Goal: Transaction & Acquisition: Purchase product/service

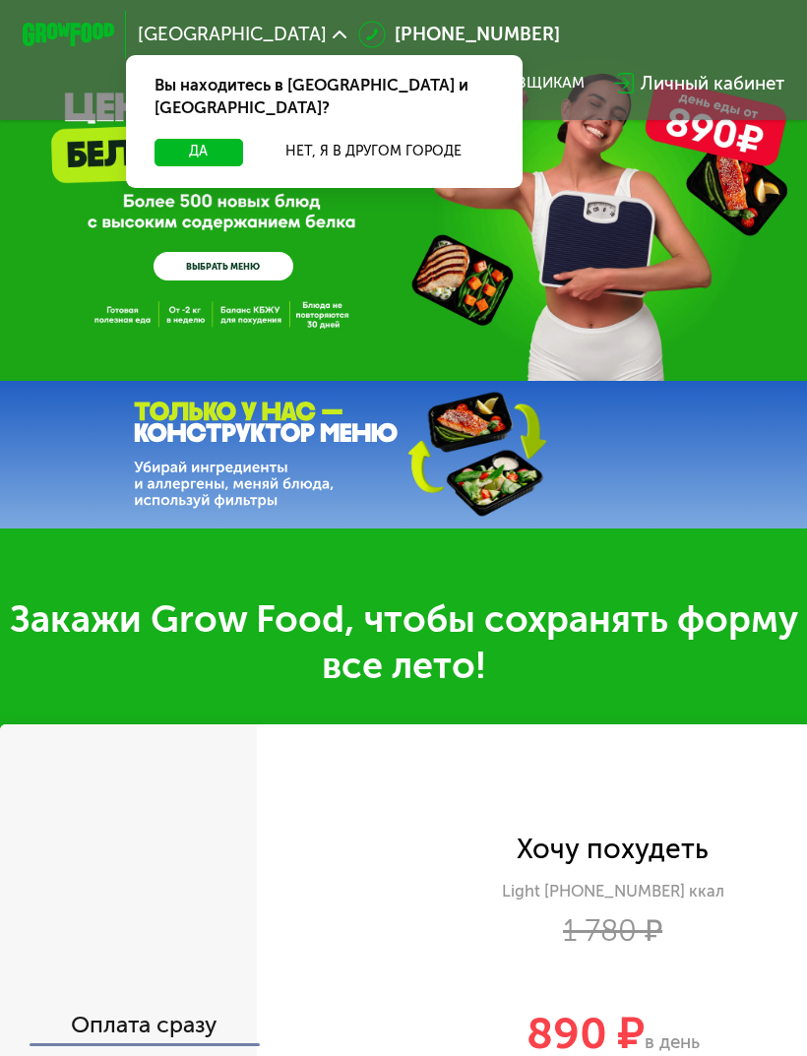
click at [204, 139] on button "Да" at bounding box center [198, 153] width 89 height 28
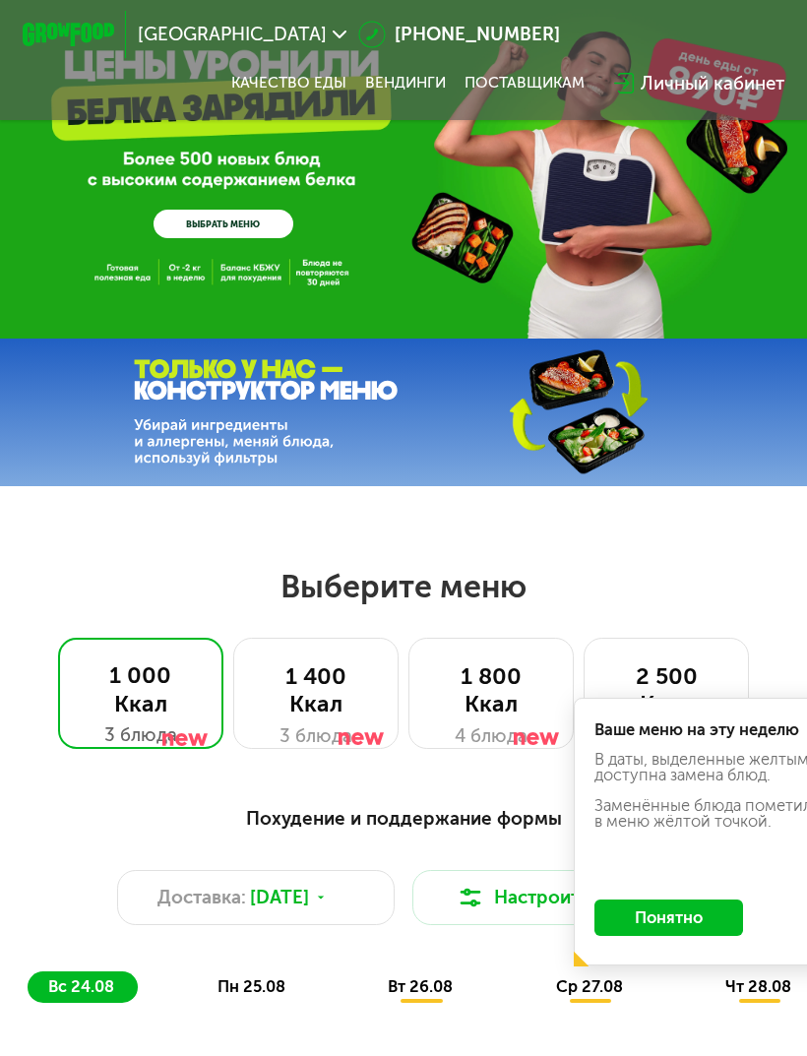
scroll to position [42, 0]
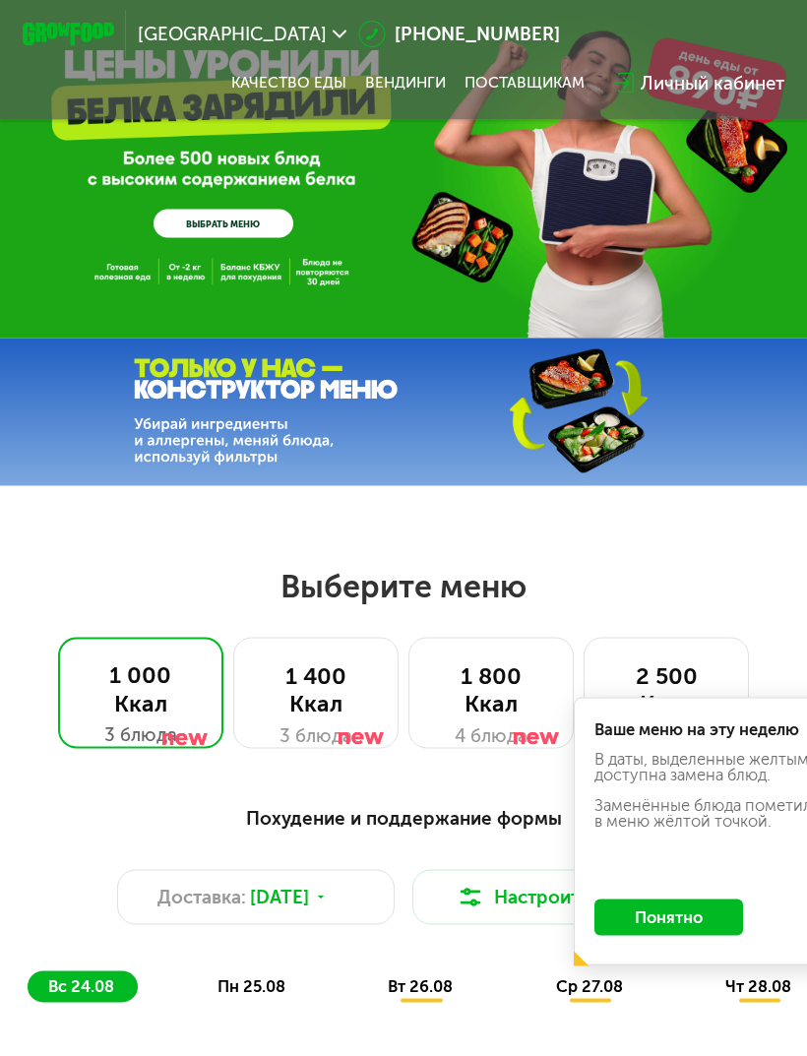
click at [682, 913] on button "Понятно" at bounding box center [668, 917] width 149 height 36
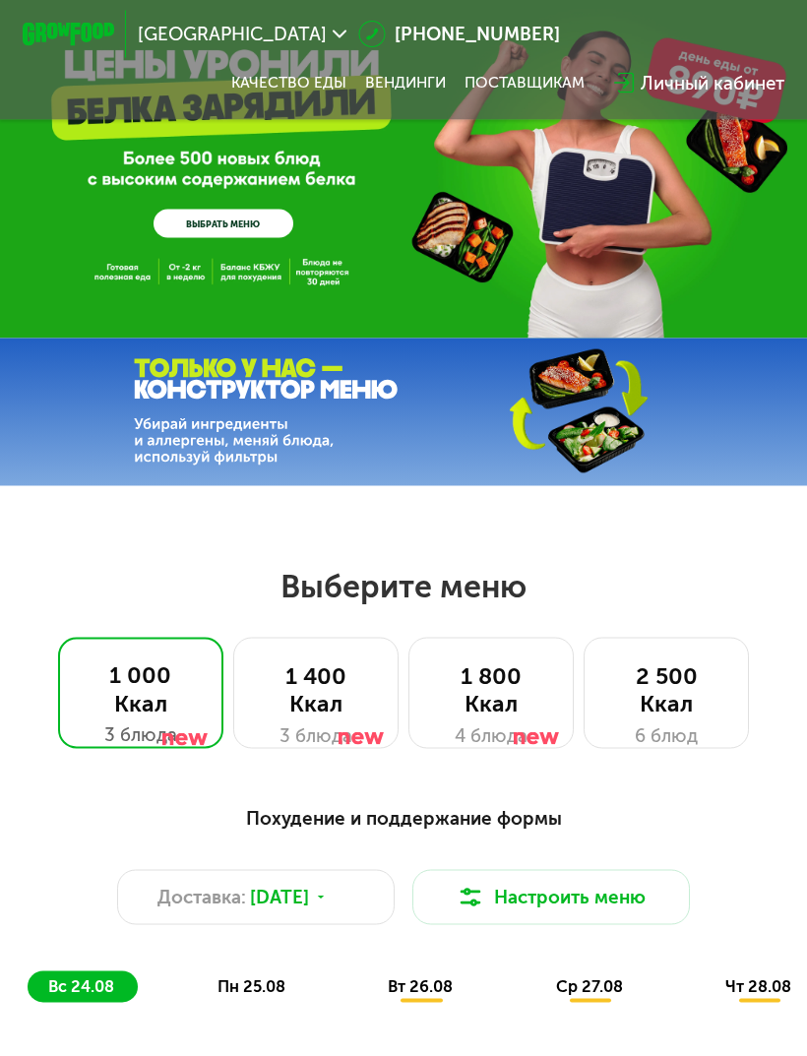
scroll to position [43, 0]
click at [292, 668] on div "1 400 Ккал" at bounding box center [316, 688] width 118 height 55
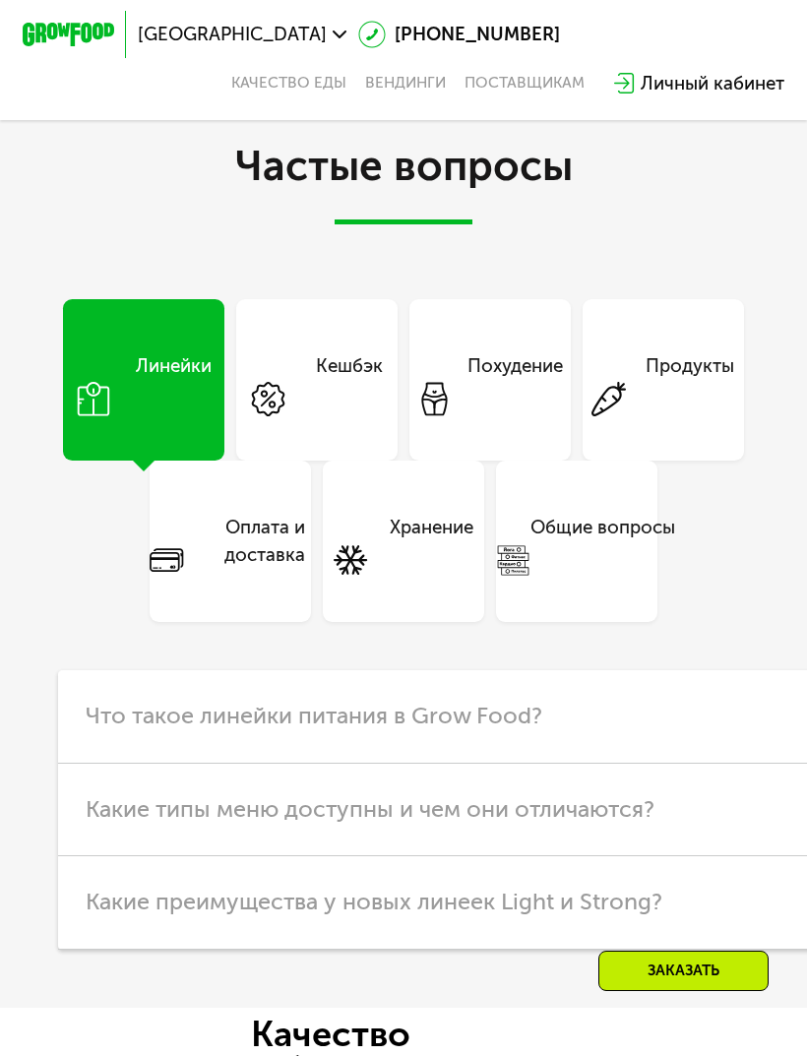
scroll to position [5511, 0]
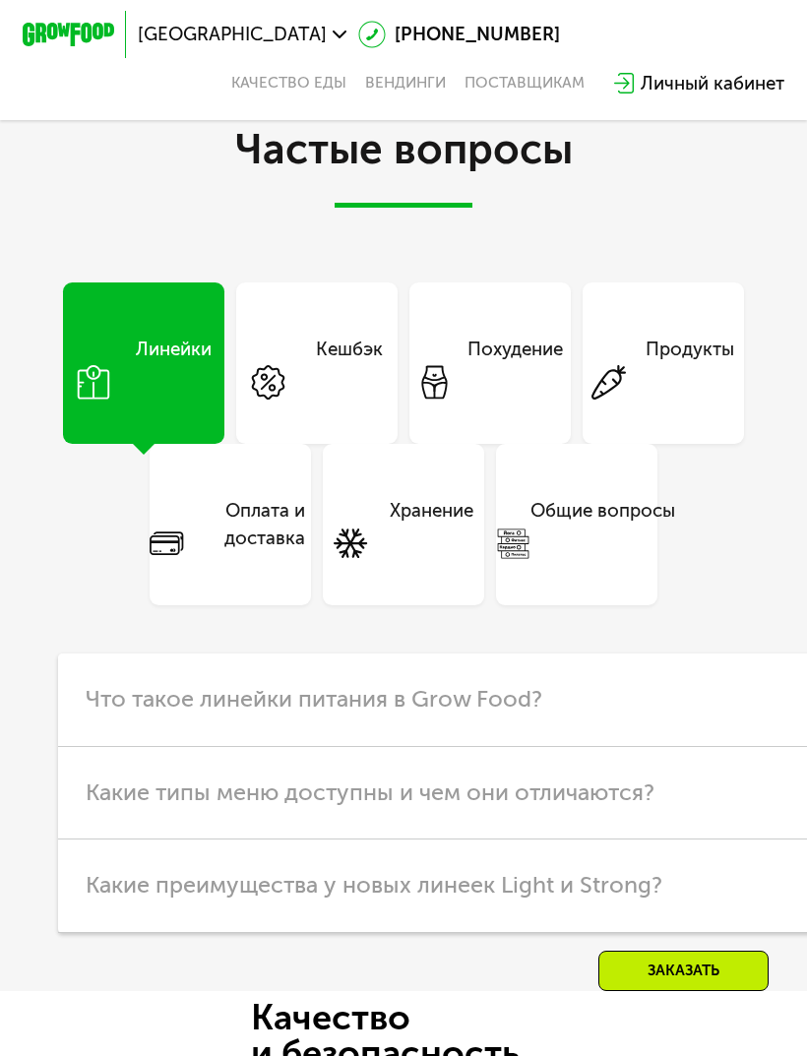
click at [503, 391] on div "Похудение" at bounding box center [514, 362] width 95 height 55
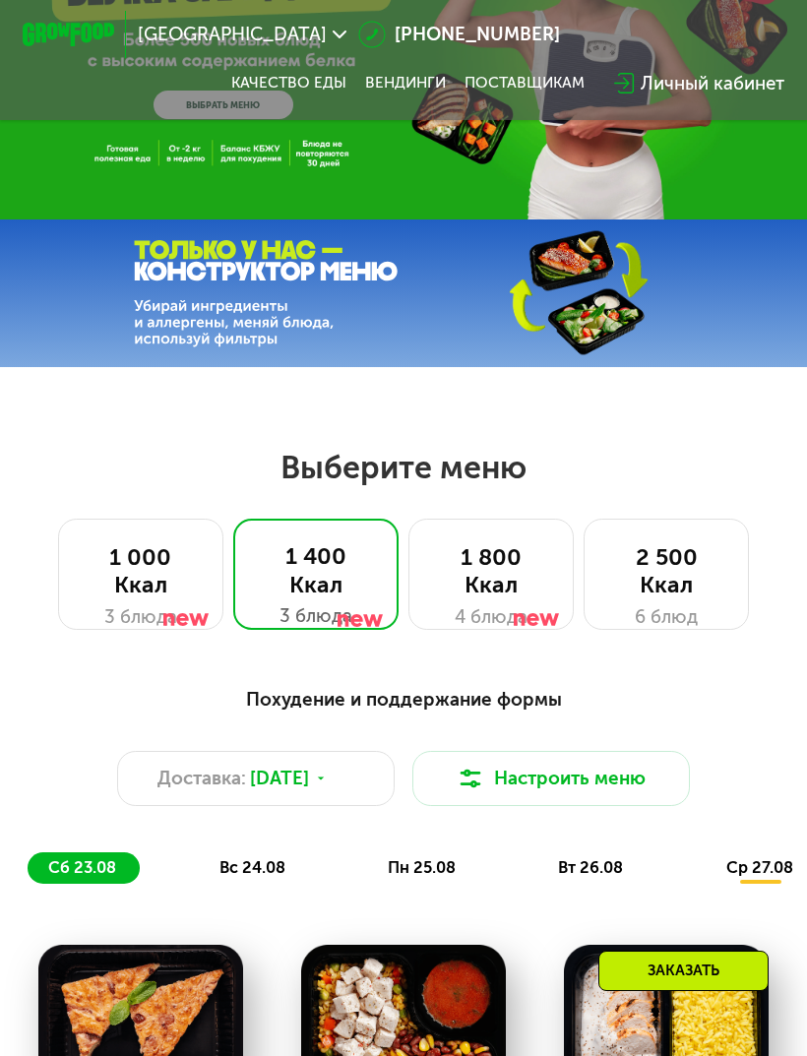
scroll to position [162, 0]
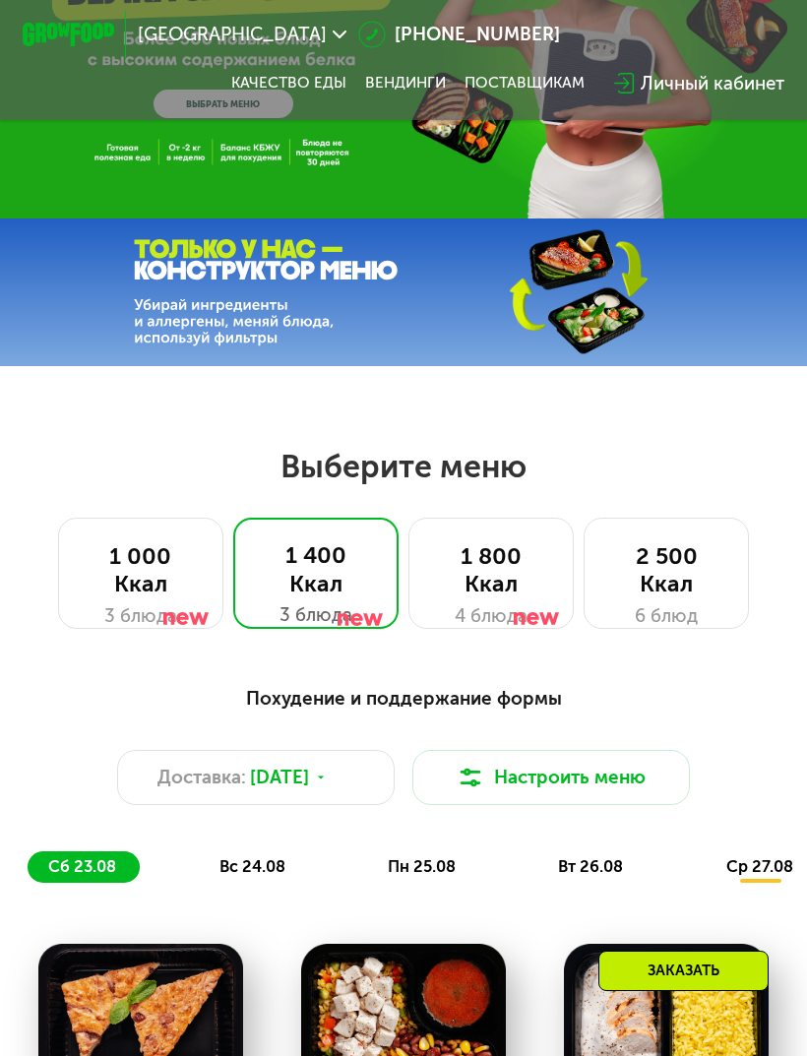
click at [528, 585] on div at bounding box center [537, 587] width 46 height 111
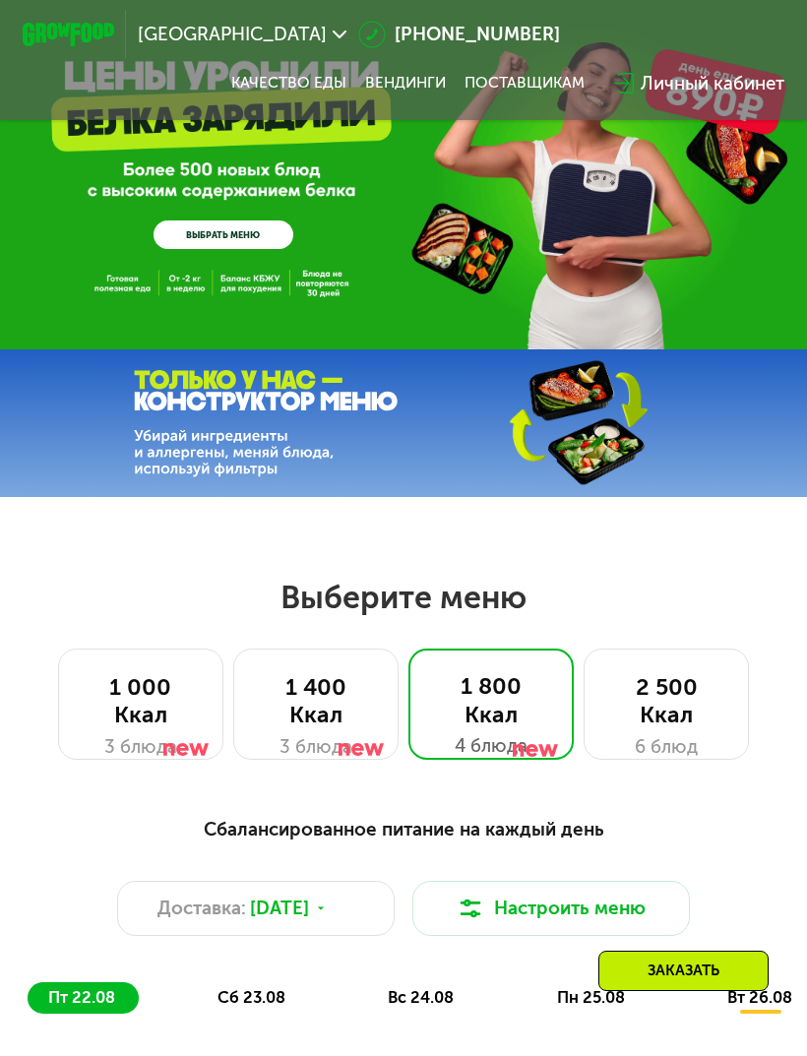
scroll to position [0, 0]
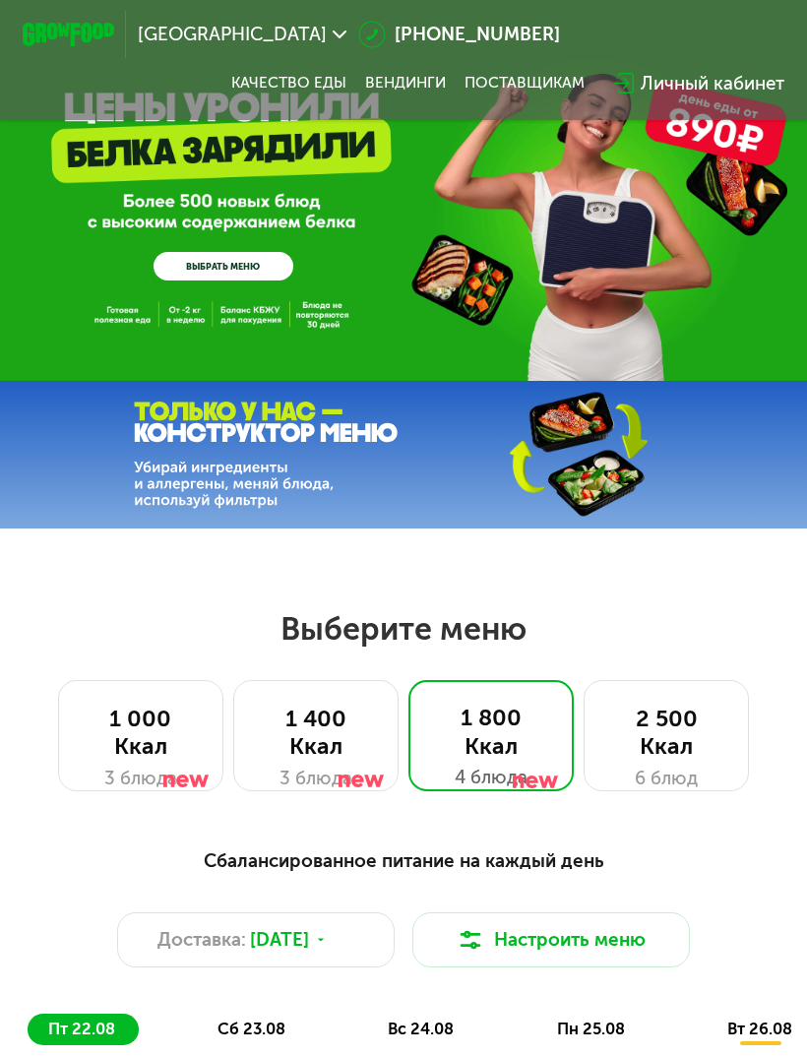
click at [178, 272] on link "ВЫБРАТЬ МЕНЮ" at bounding box center [223, 266] width 140 height 28
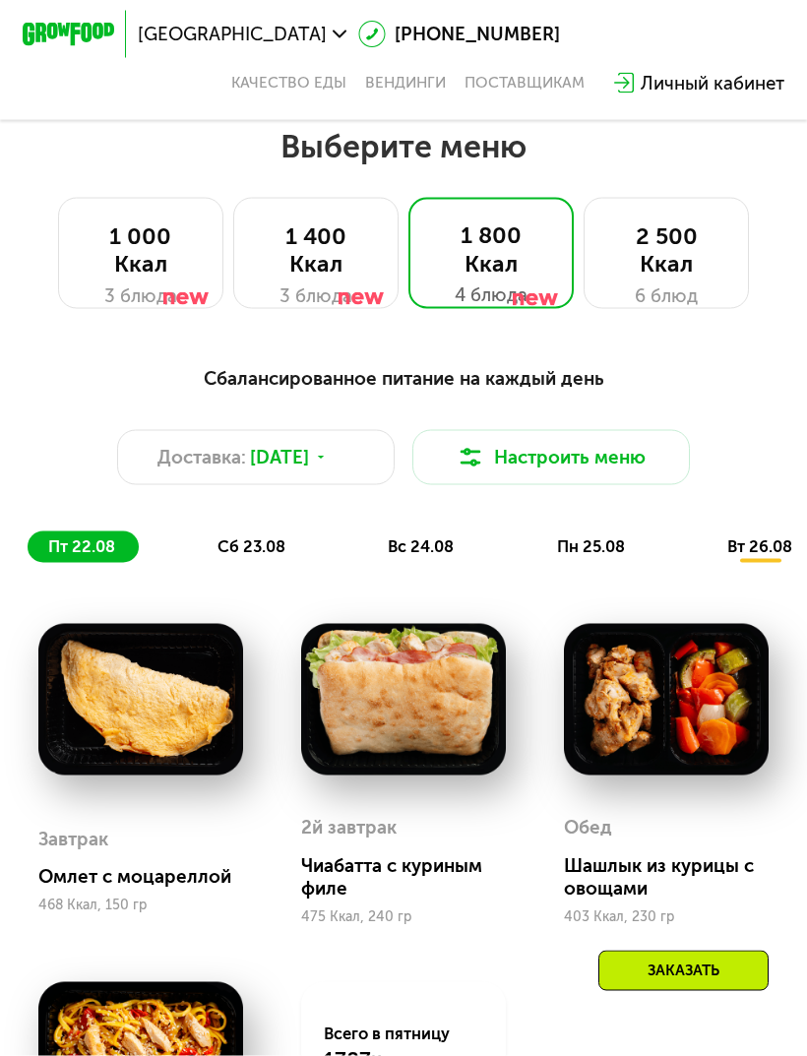
scroll to position [489, 0]
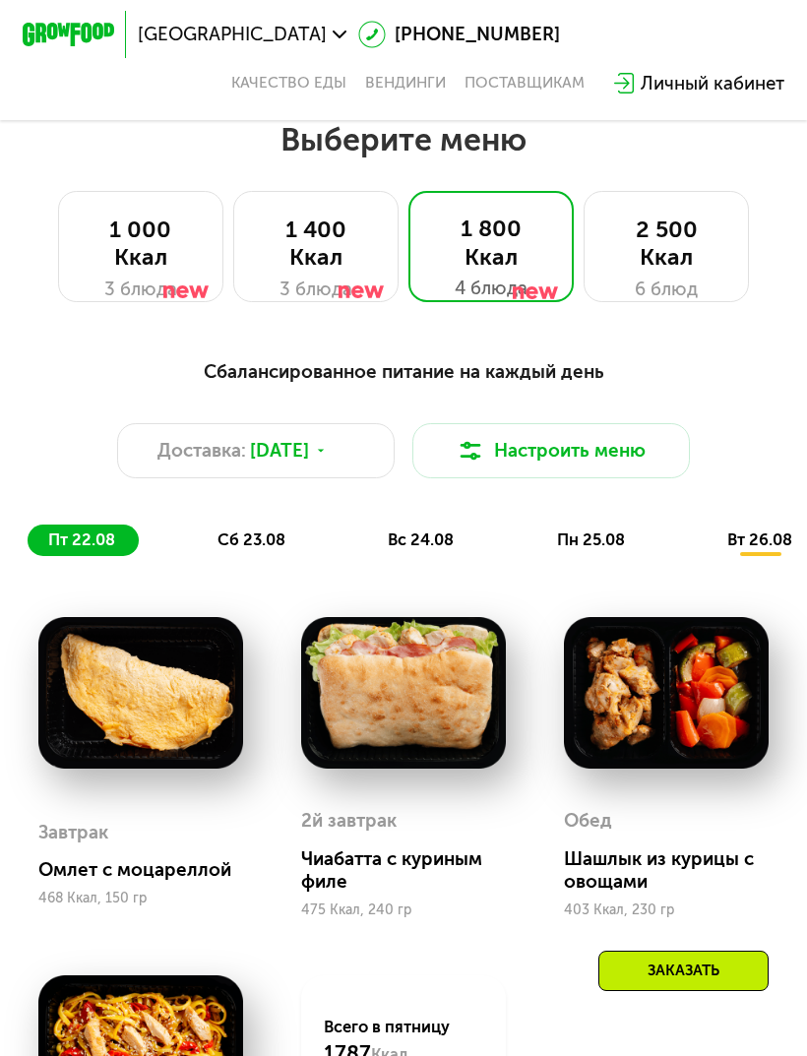
click at [519, 439] on button "Настроить меню" at bounding box center [550, 450] width 276 height 55
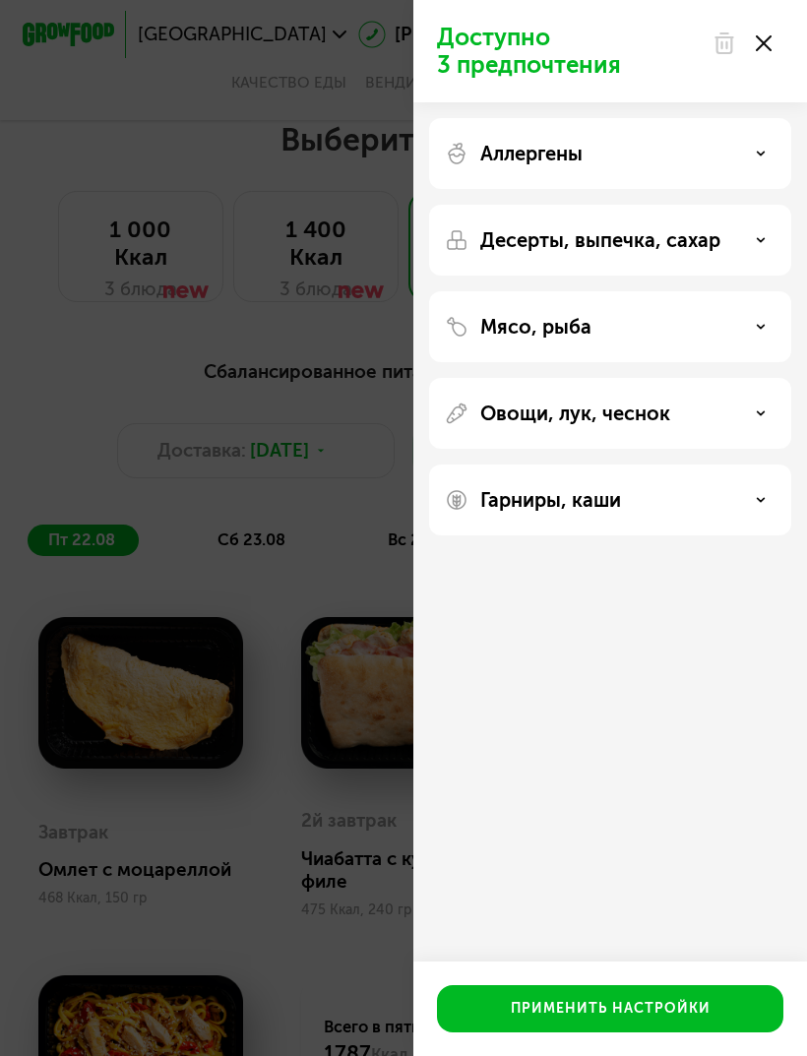
click at [328, 524] on div "Доступно 3 предпочтения Аллергены Десерты, выпечка, сахар Мясо, рыба Овощи, лук…" at bounding box center [403, 528] width 807 height 1056
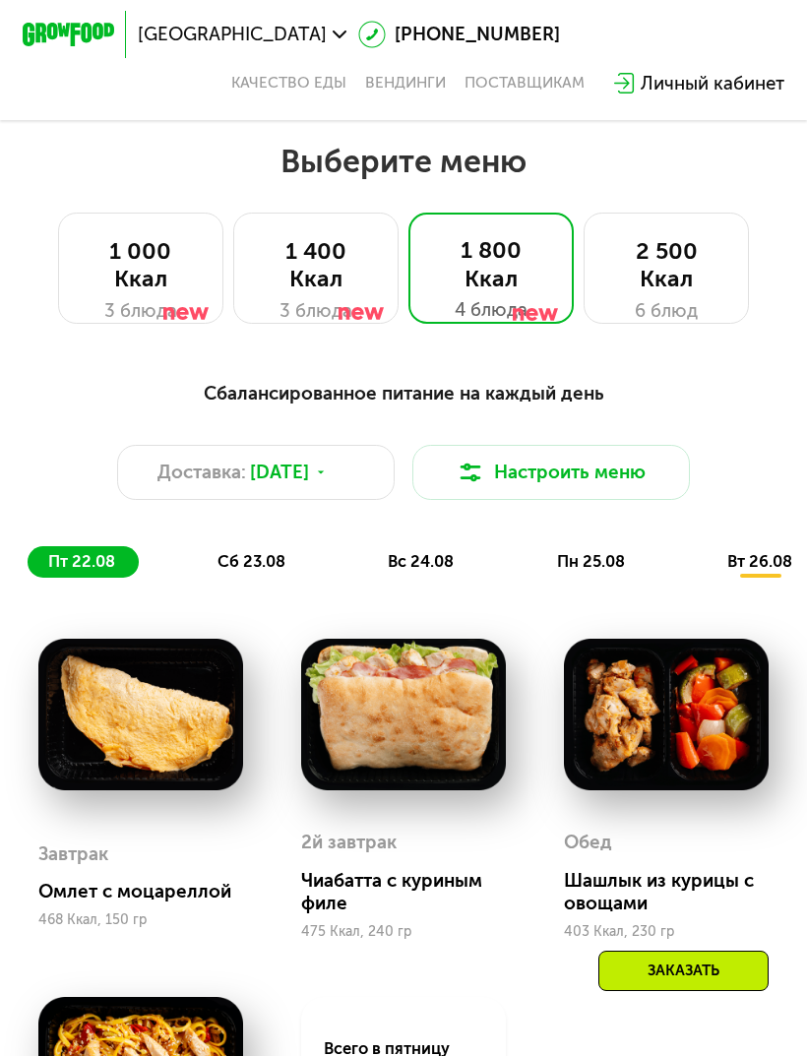
scroll to position [591, 0]
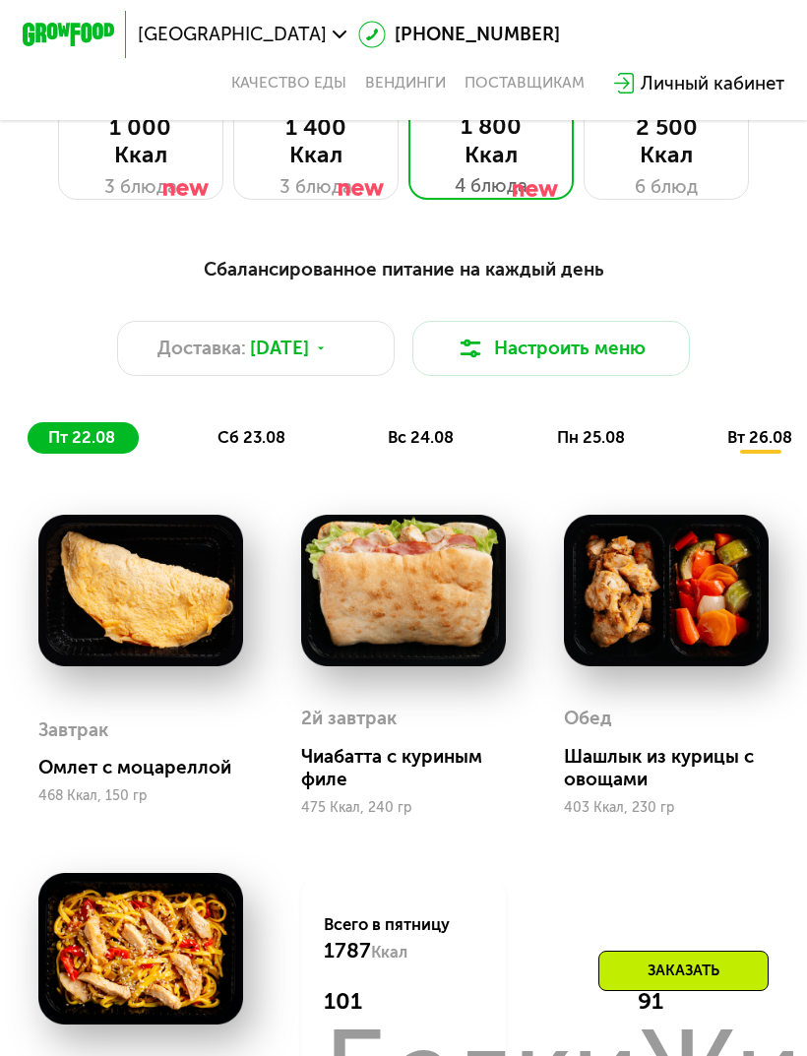
click at [233, 435] on span "сб 23.08" at bounding box center [251, 437] width 68 height 19
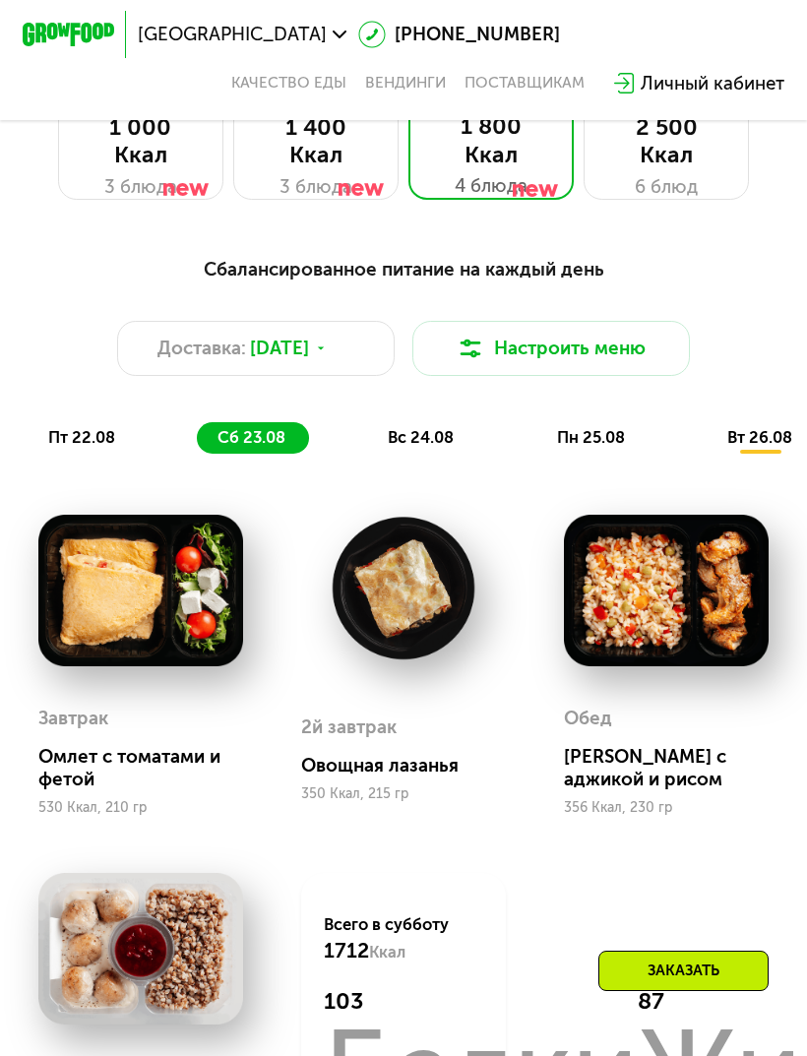
click at [536, 452] on div "вс 24.08" at bounding box center [592, 438] width 112 height 32
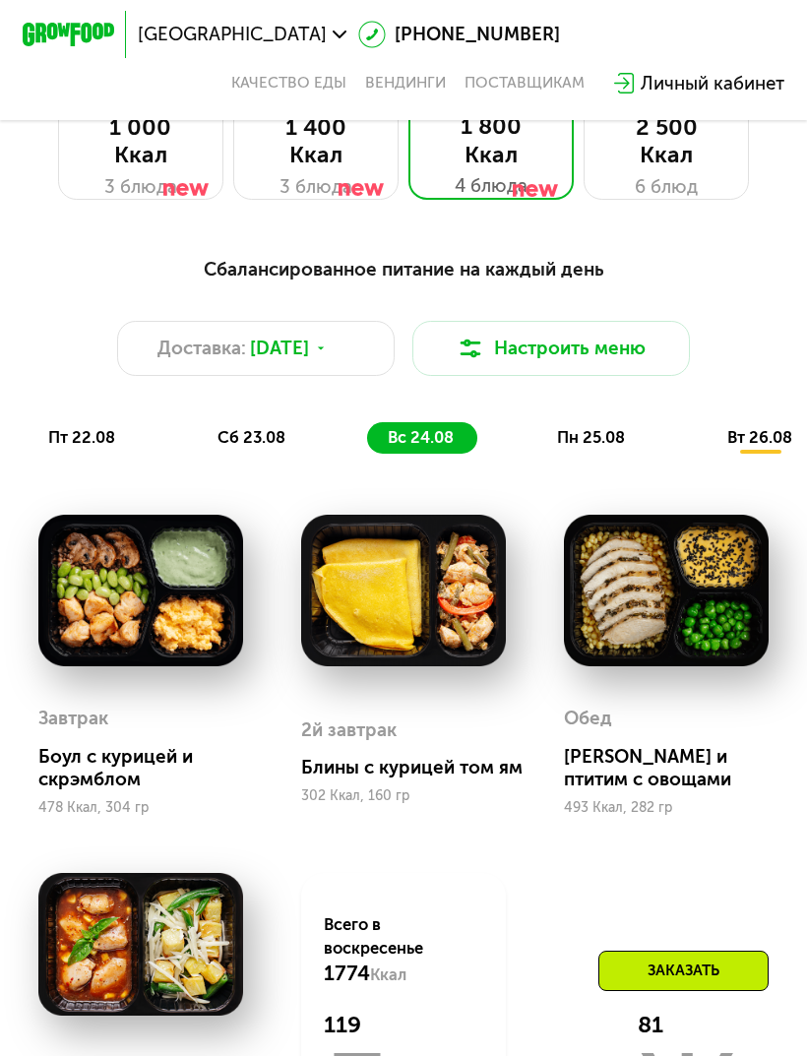
click at [603, 440] on span "пн 25.08" at bounding box center [591, 437] width 68 height 19
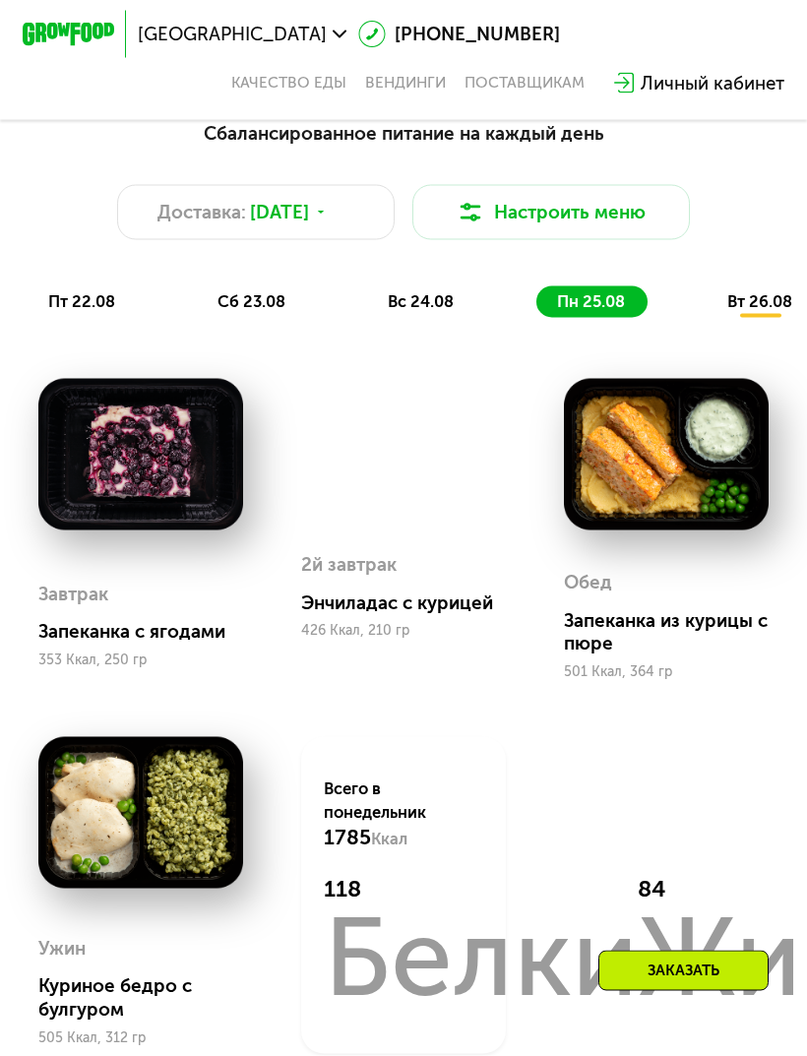
scroll to position [728, 0]
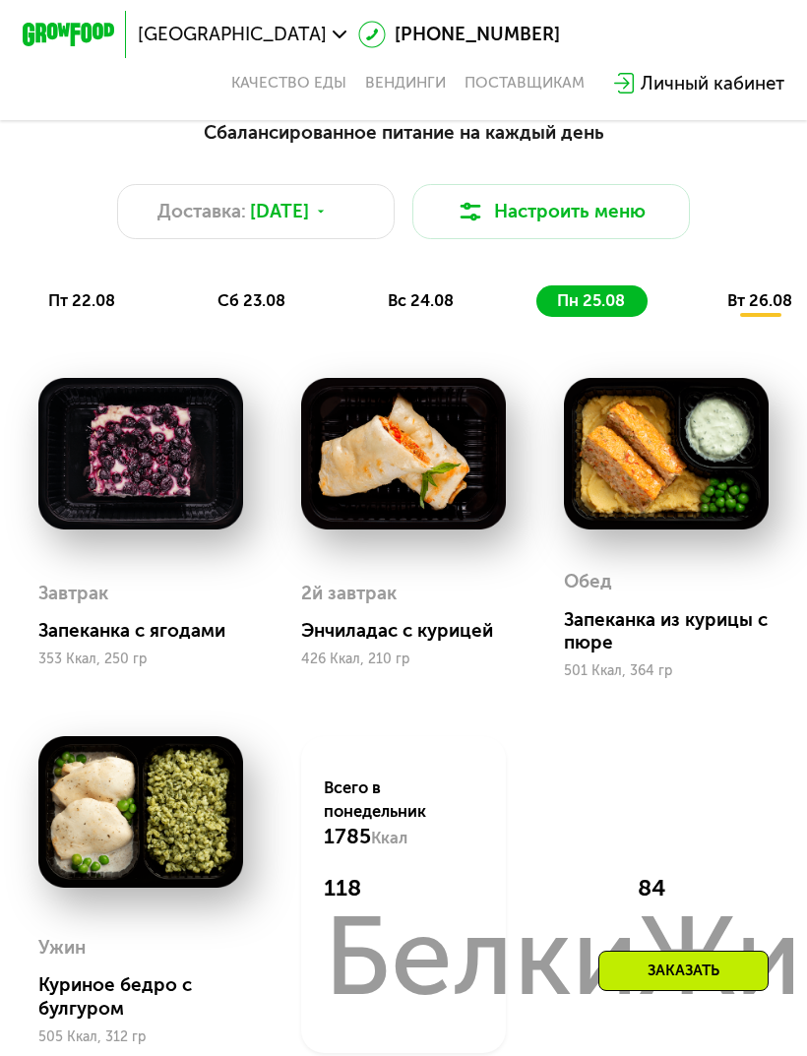
click at [781, 298] on span "вт 26.08" at bounding box center [759, 300] width 65 height 19
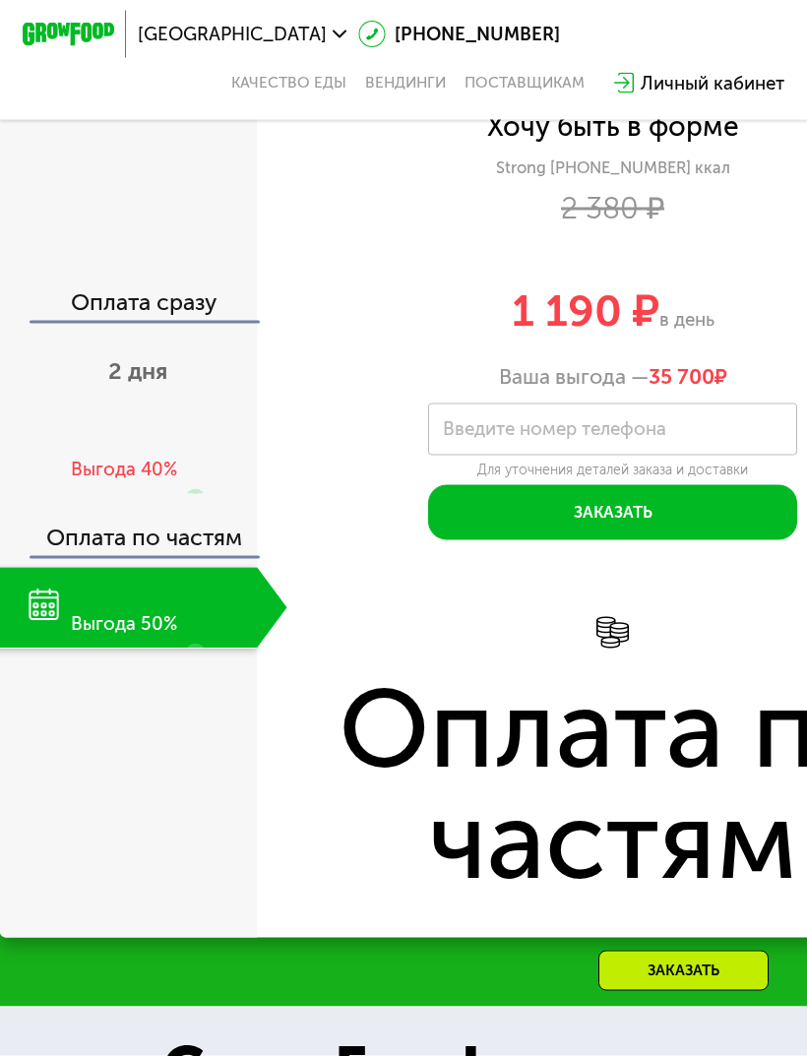
scroll to position [2543, 0]
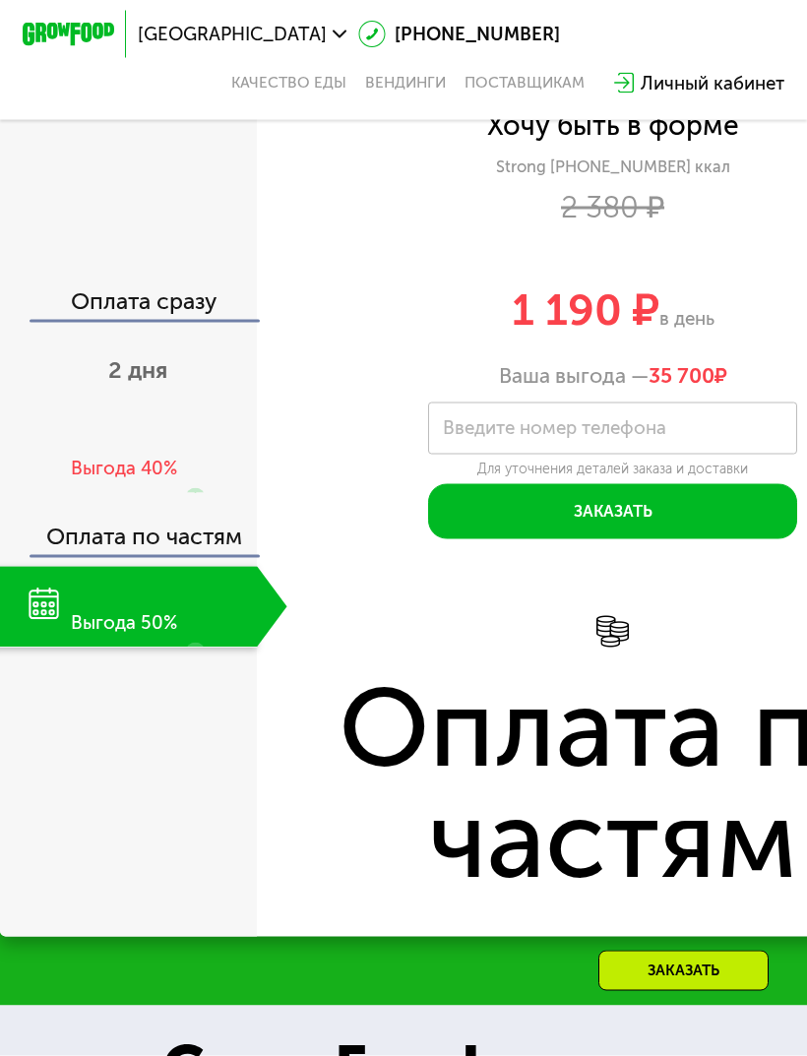
click at [124, 598] on div "30 дней Выгода 50%" at bounding box center [122, 607] width 269 height 81
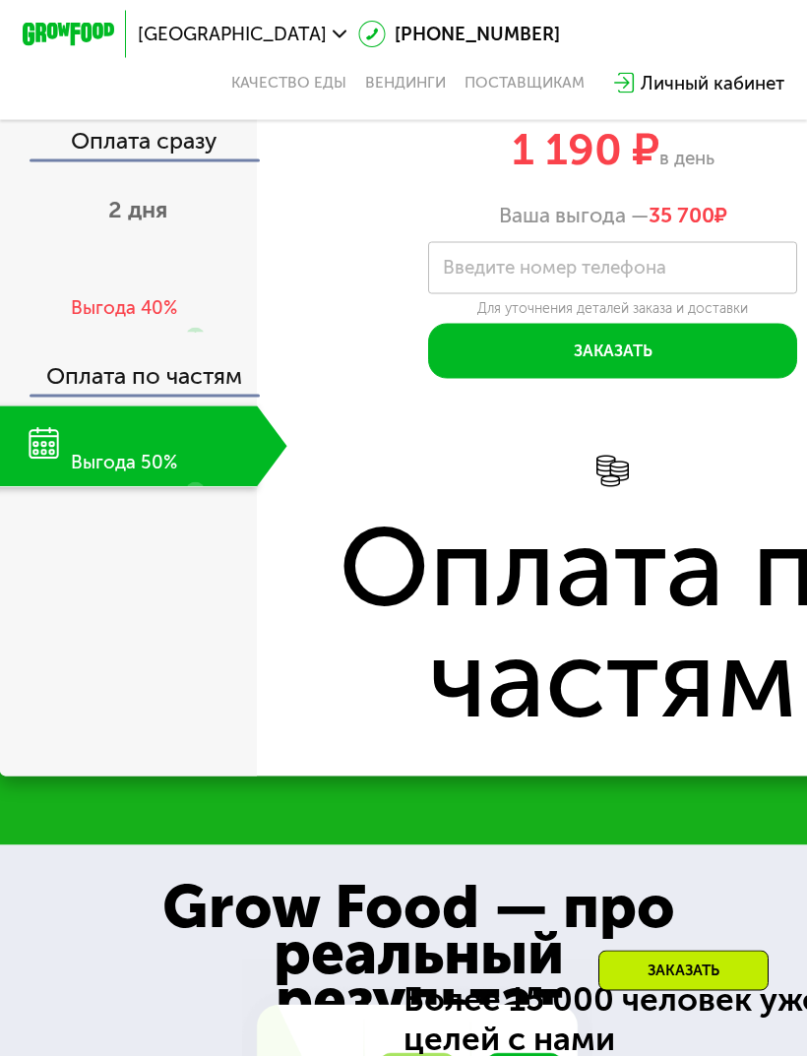
scroll to position [2699, 0]
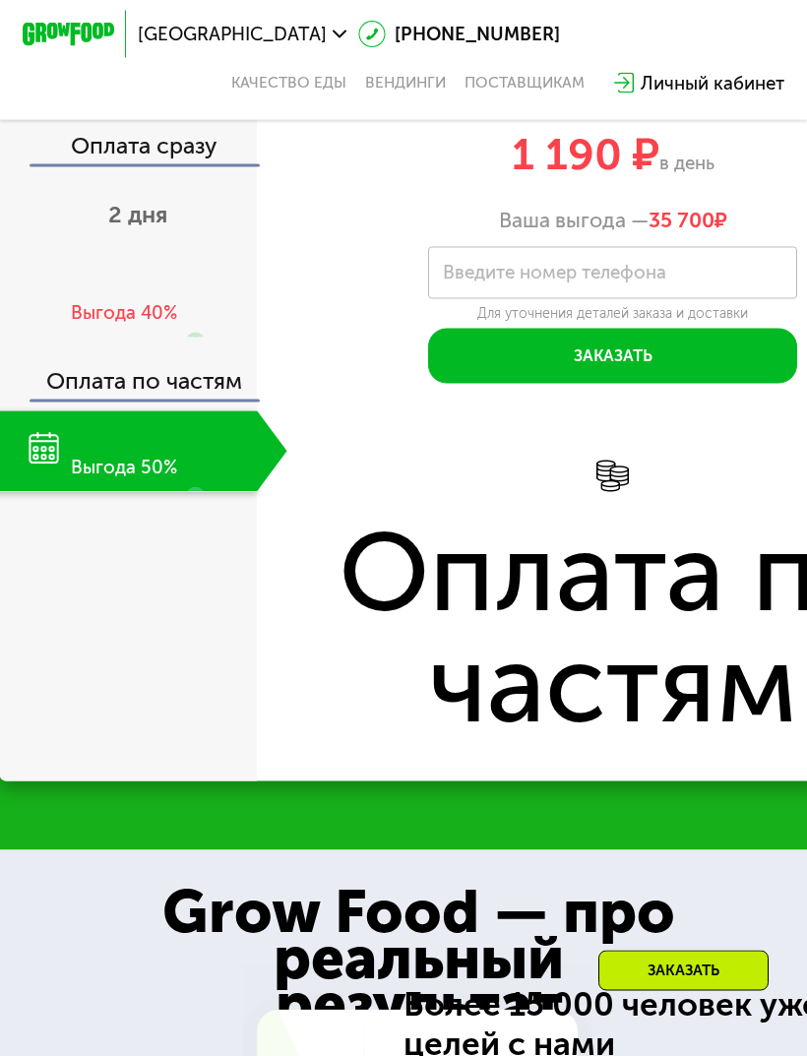
click at [160, 434] on div "30 дней Выгода 50%" at bounding box center [122, 451] width 269 height 81
click at [41, 411] on div "30 дней Выгода 50%" at bounding box center [122, 451] width 269 height 81
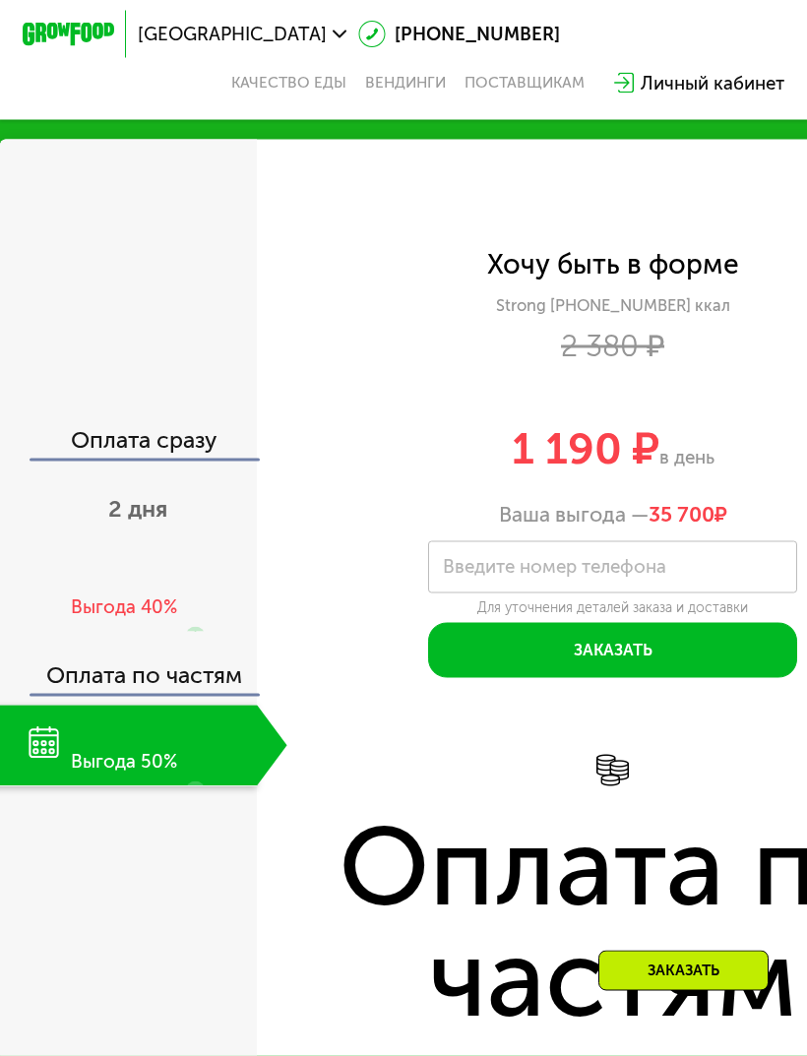
scroll to position [2402, 0]
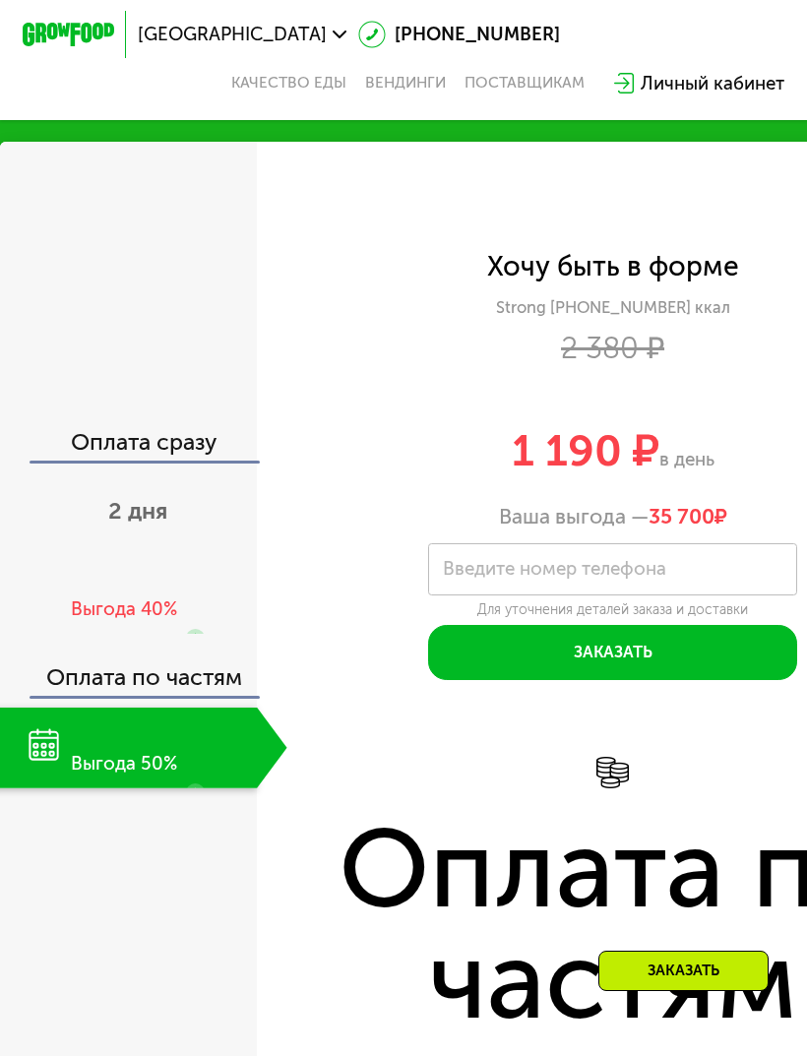
click at [613, 757] on img at bounding box center [612, 773] width 32 height 32
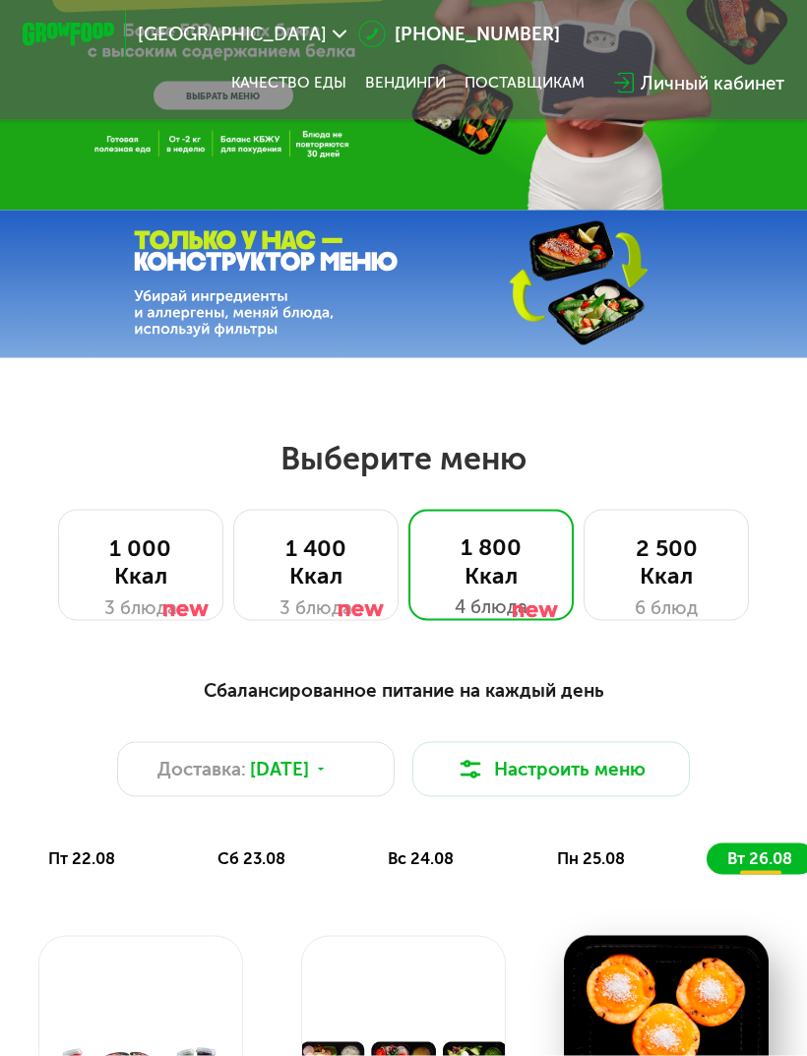
scroll to position [0, 0]
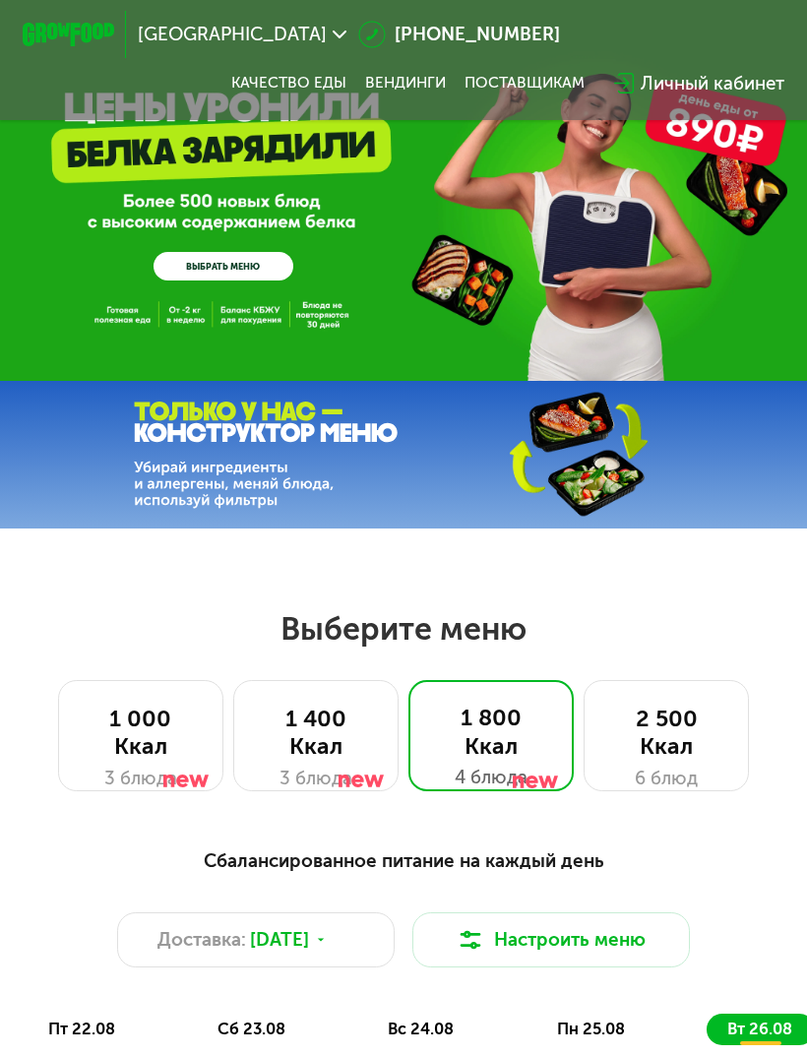
click at [271, 86] on link "Качество еды" at bounding box center [288, 83] width 115 height 19
click at [333, 739] on div "1 400 Ккал" at bounding box center [316, 731] width 118 height 55
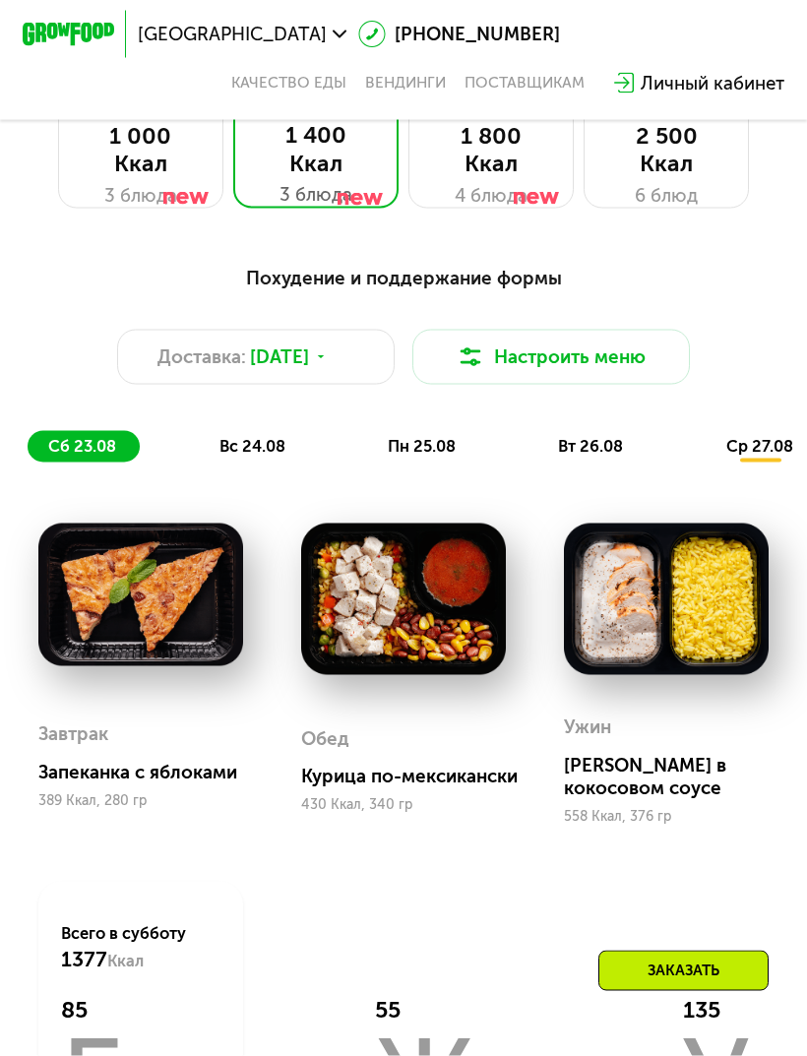
scroll to position [581, 0]
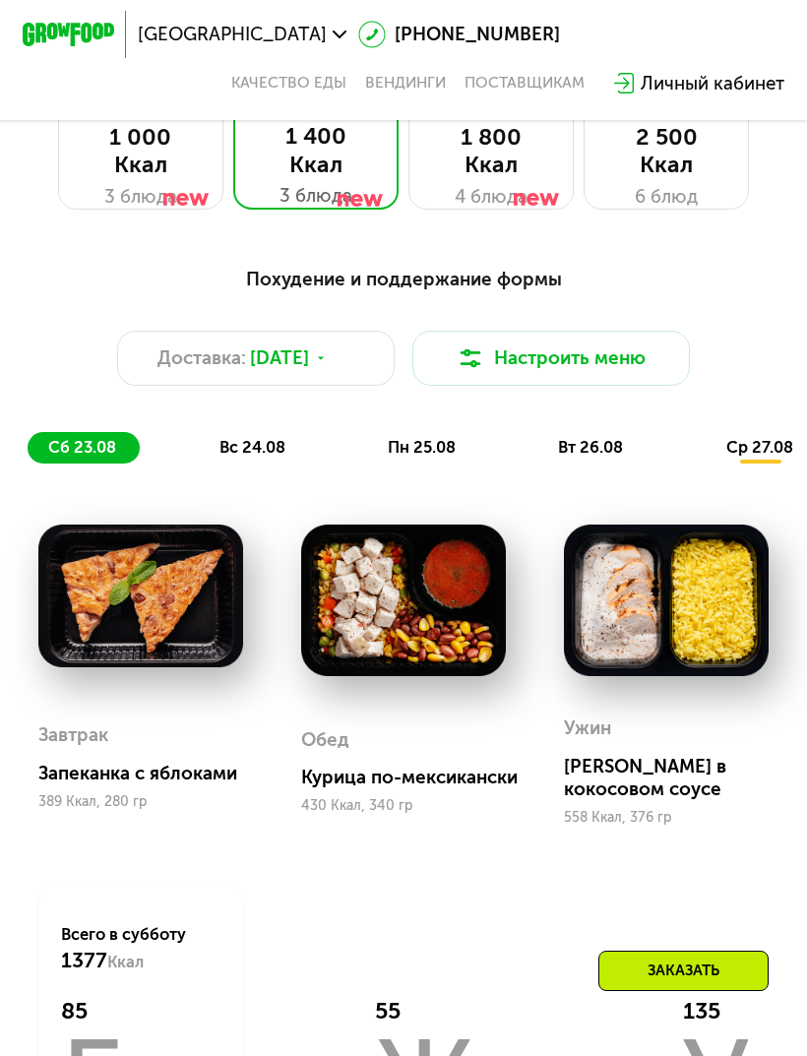
click at [256, 427] on div "Похудение и поддержание формы Доставка: [DATE] Настроить меню сб 23.08 вс 24.08…" at bounding box center [404, 365] width 752 height 200
click at [245, 445] on span "вс 24.08" at bounding box center [252, 447] width 66 height 19
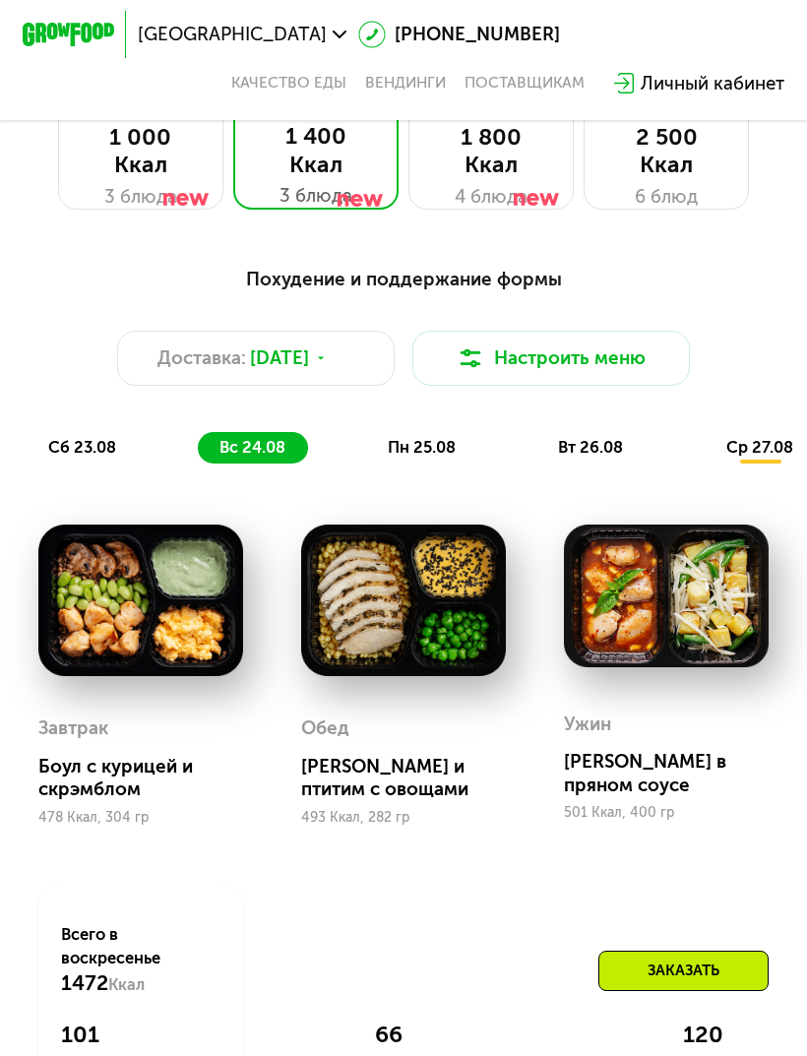
click at [421, 453] on span "пн 25.08" at bounding box center [422, 447] width 68 height 19
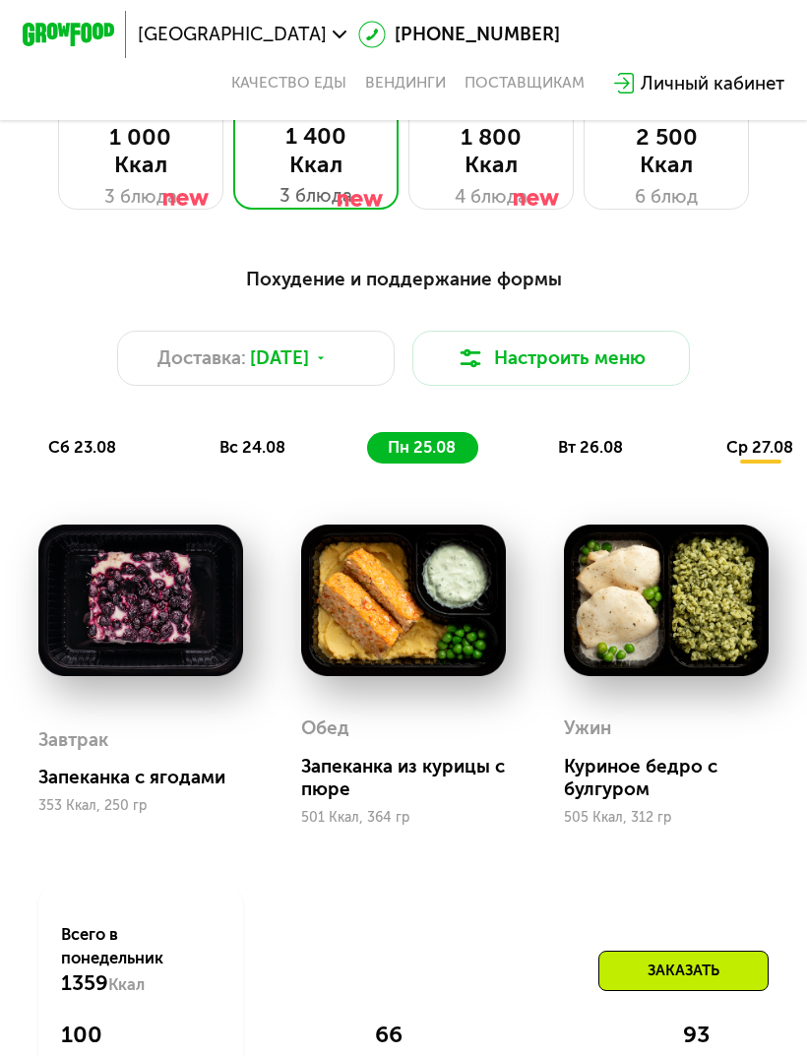
click at [367, 462] on div "вс 24.08" at bounding box center [423, 448] width 112 height 32
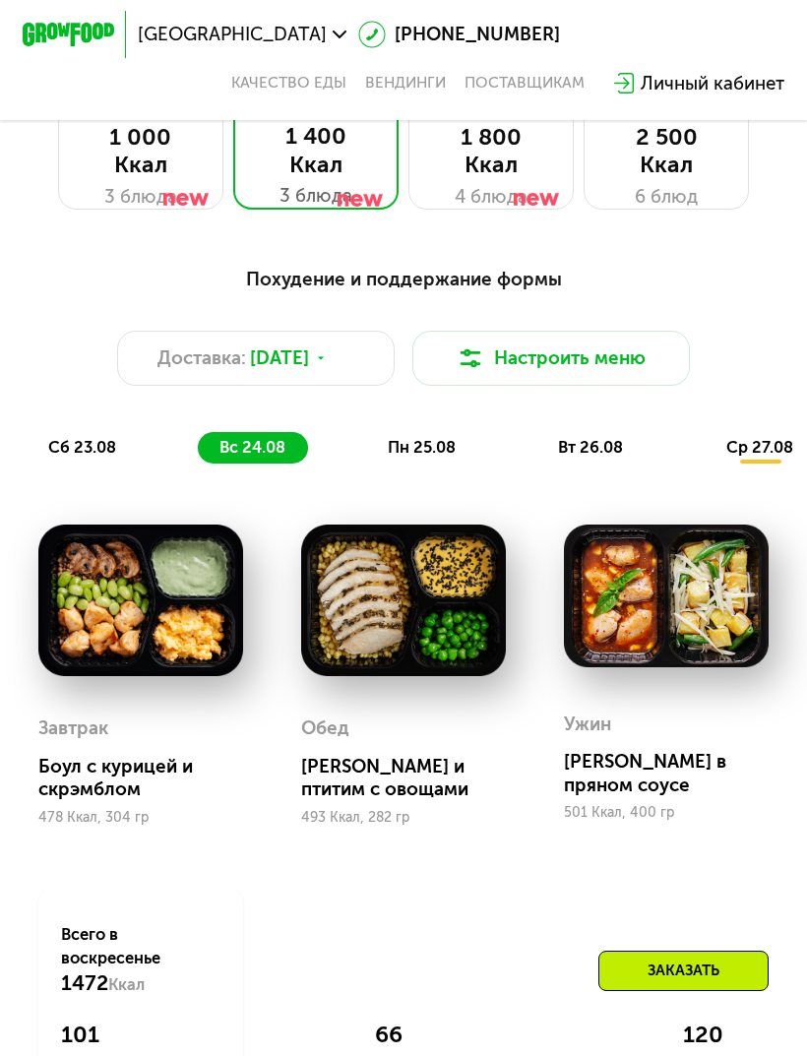
click at [397, 452] on span "пн 25.08" at bounding box center [422, 447] width 68 height 19
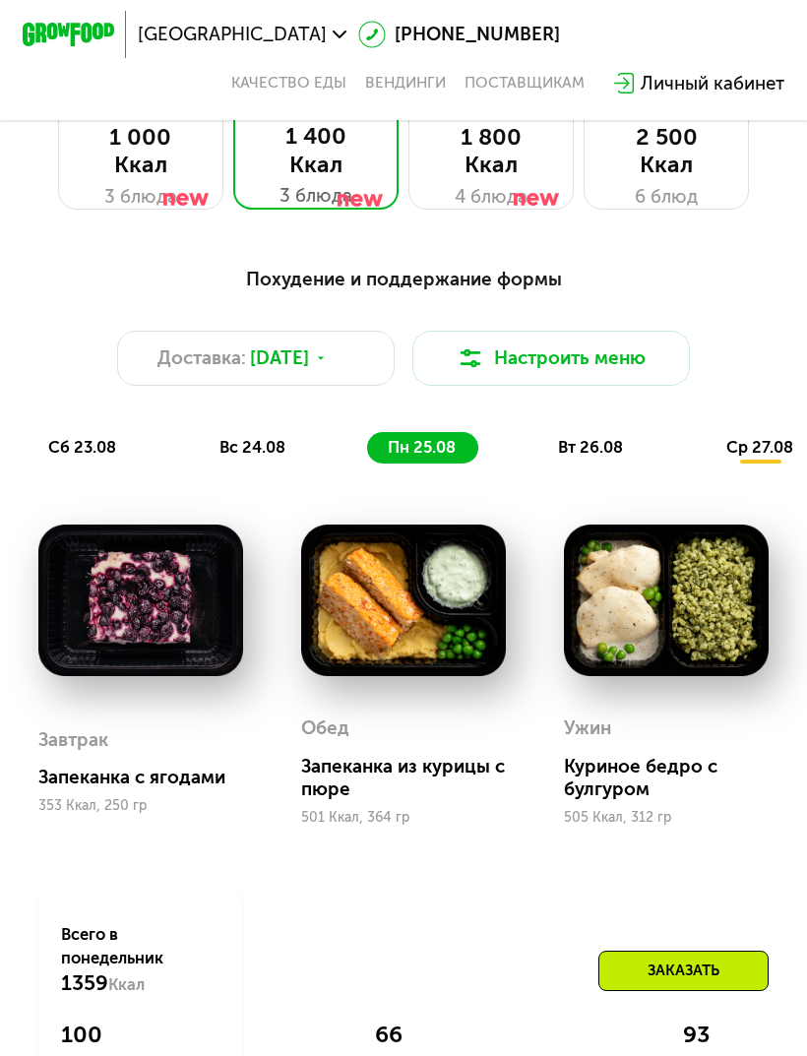
click at [586, 445] on span "вт 26.08" at bounding box center [590, 447] width 65 height 19
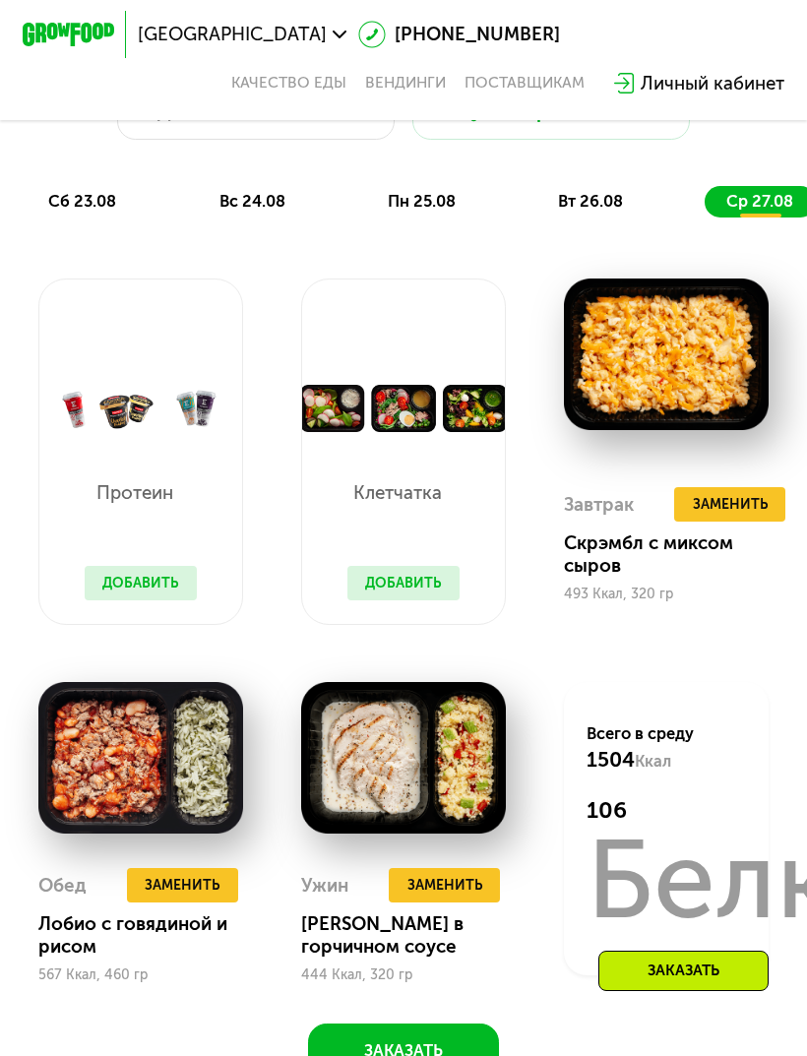
scroll to position [783, 0]
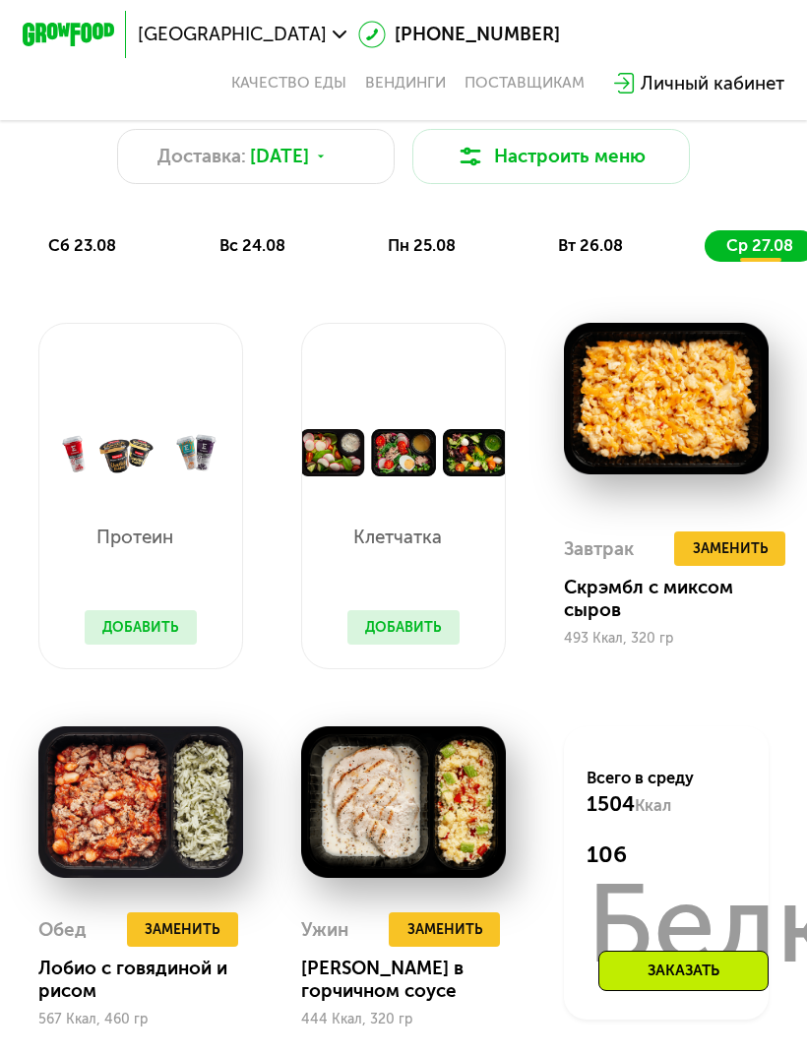
click at [407, 632] on button "Добавить" at bounding box center [403, 627] width 112 height 34
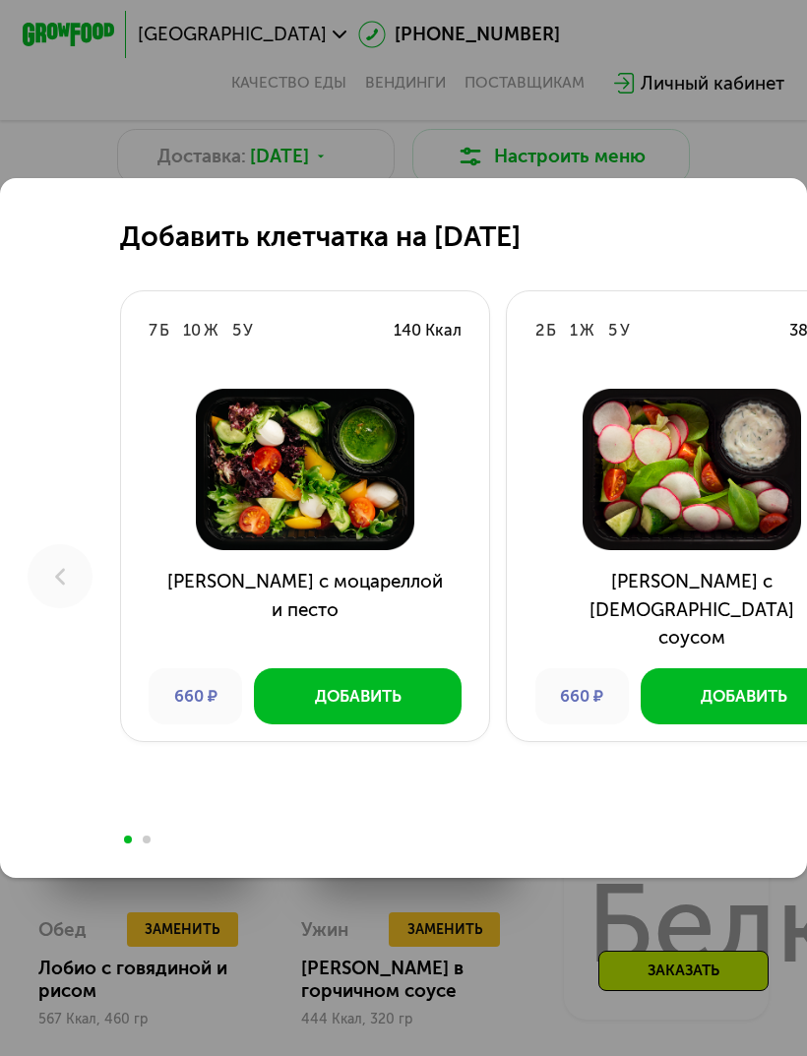
click at [419, 618] on h3 "[PERSON_NAME] с моцареллой и песто" at bounding box center [305, 609] width 369 height 83
click at [759, 170] on div "Добавить клетчатка на [DATE] 7 Б 10 Ж 5 У 140 Ккал Салат с моцареллой и песто 6…" at bounding box center [403, 528] width 807 height 1056
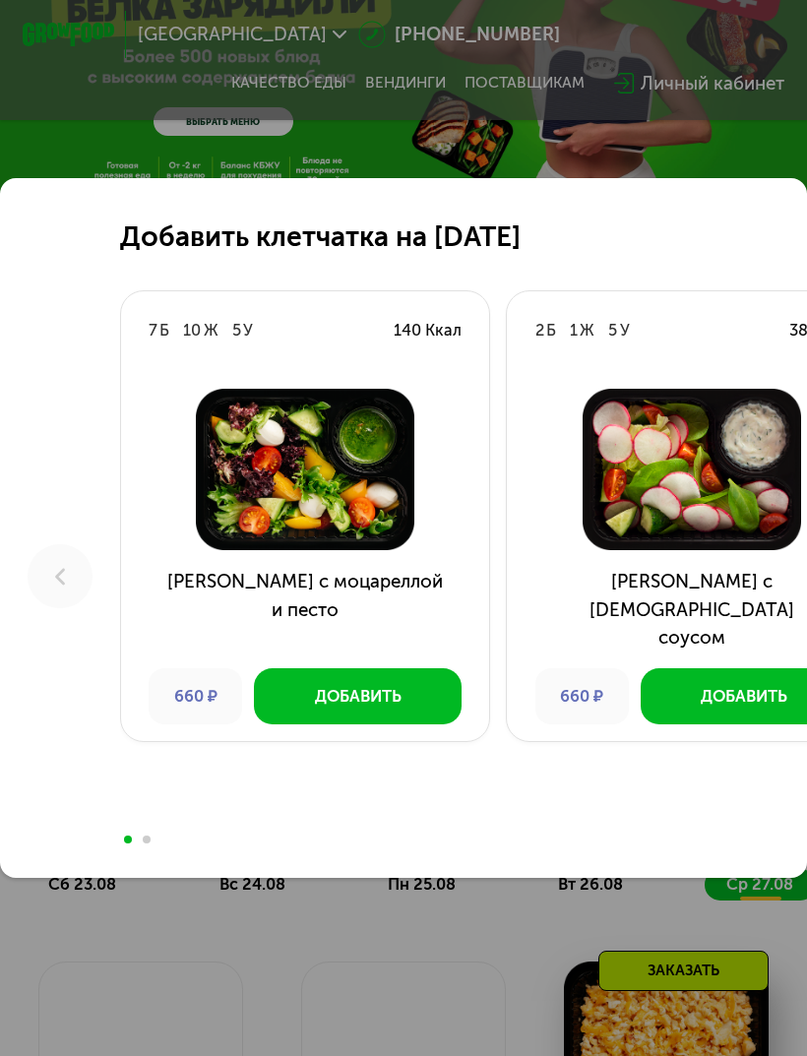
scroll to position [0, 0]
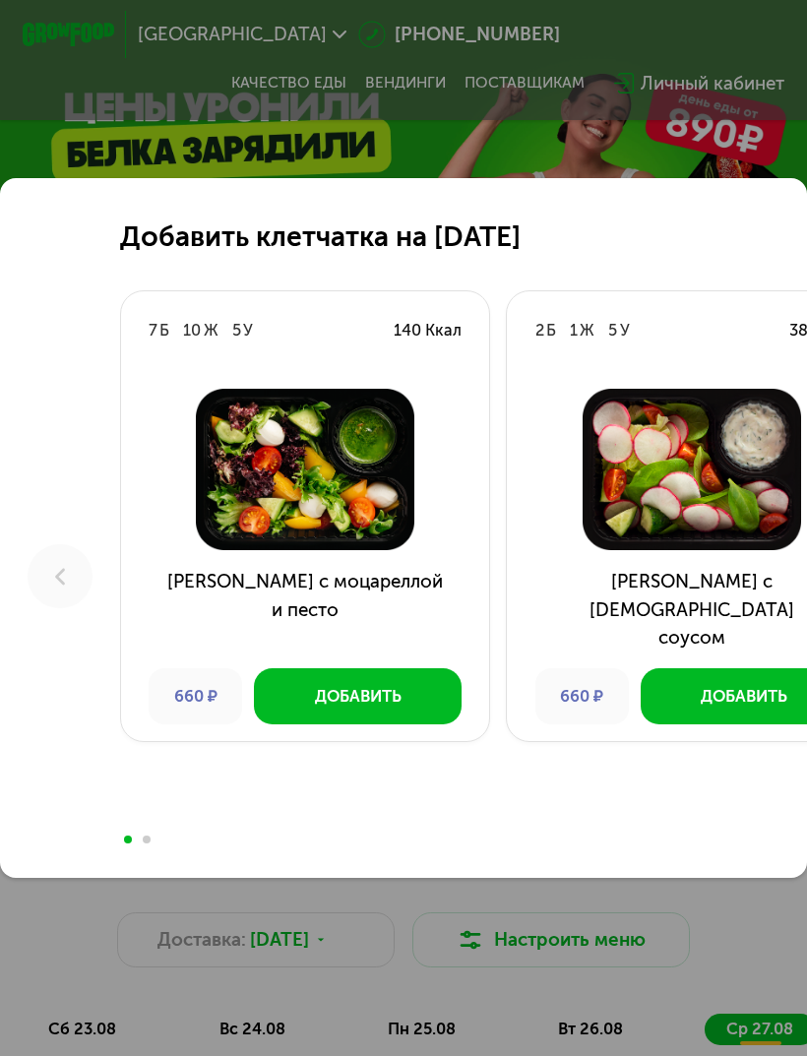
click at [273, 963] on div "Добавить клетчатка на [DATE] 7 Б 10 Ж 5 У 140 Ккал Салат с моцареллой и песто 6…" at bounding box center [403, 528] width 807 height 1056
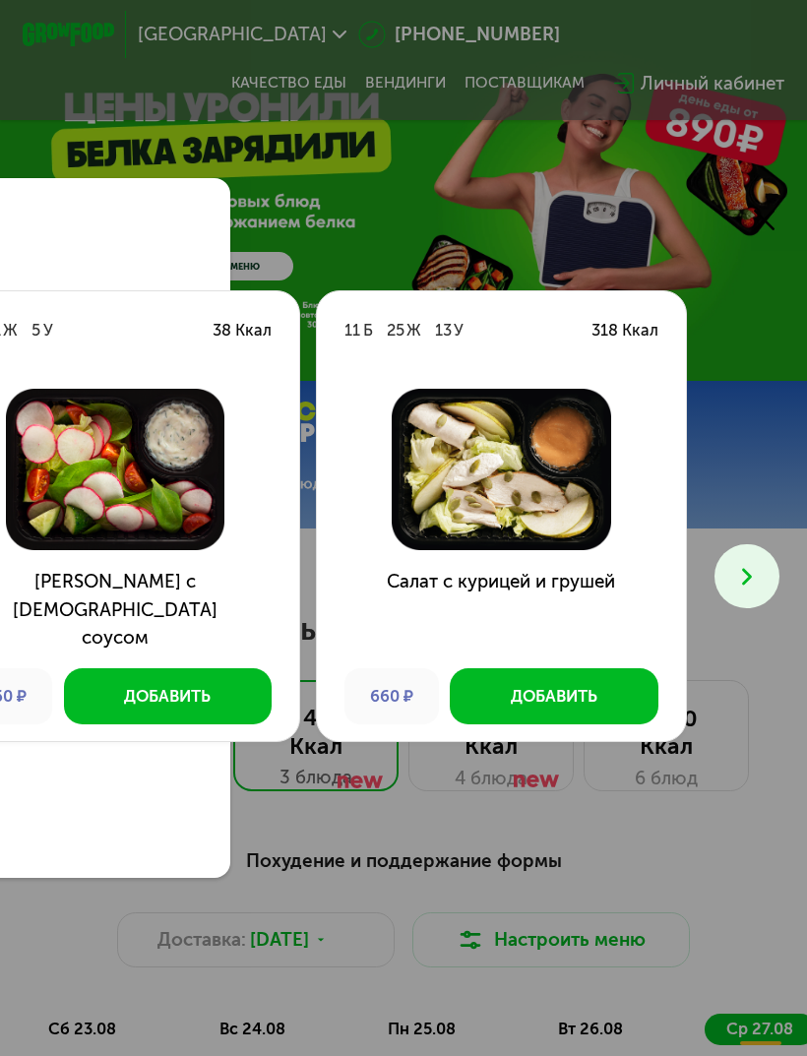
scroll to position [0, 577]
click at [763, 236] on link at bounding box center [764, 220] width 46 height 46
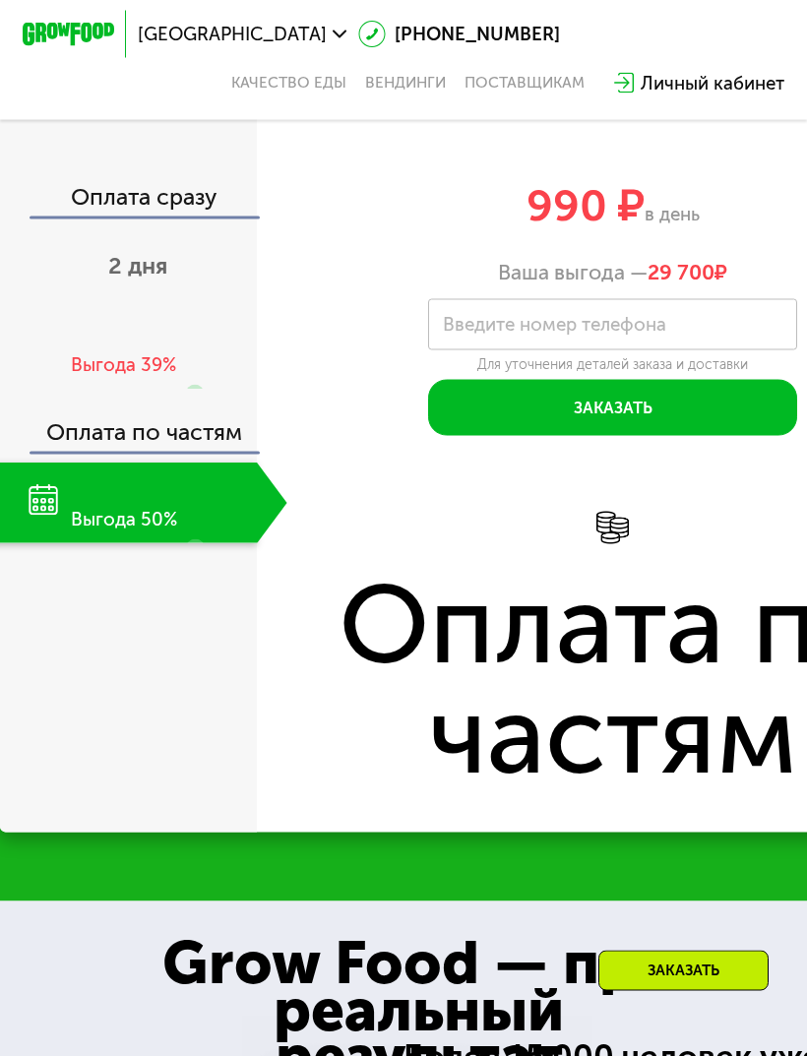
scroll to position [2262, 0]
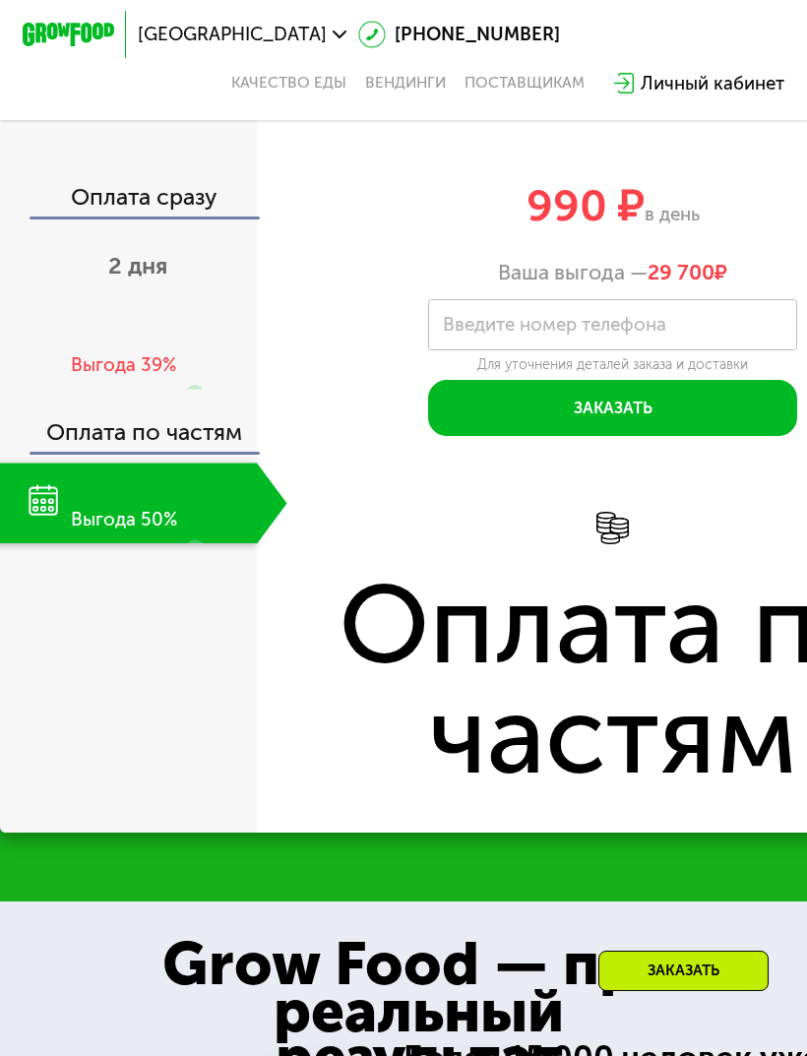
click at [92, 344] on div "Выгода 39%" at bounding box center [137, 364] width 133 height 113
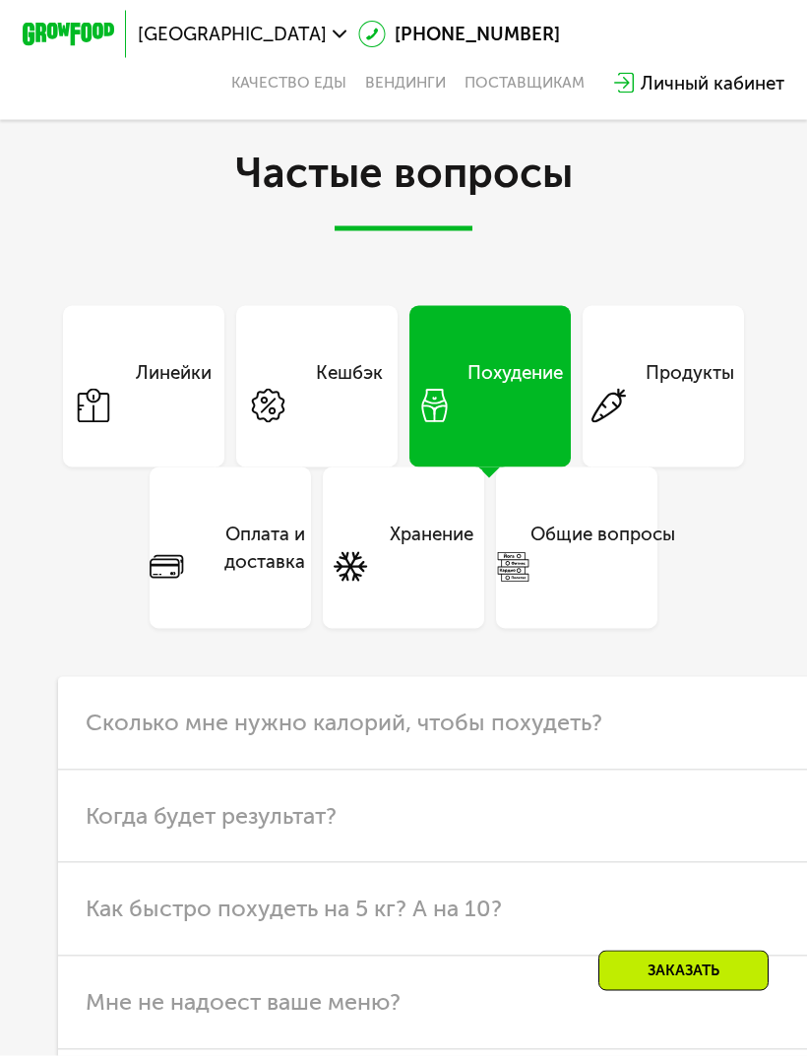
scroll to position [5178, 0]
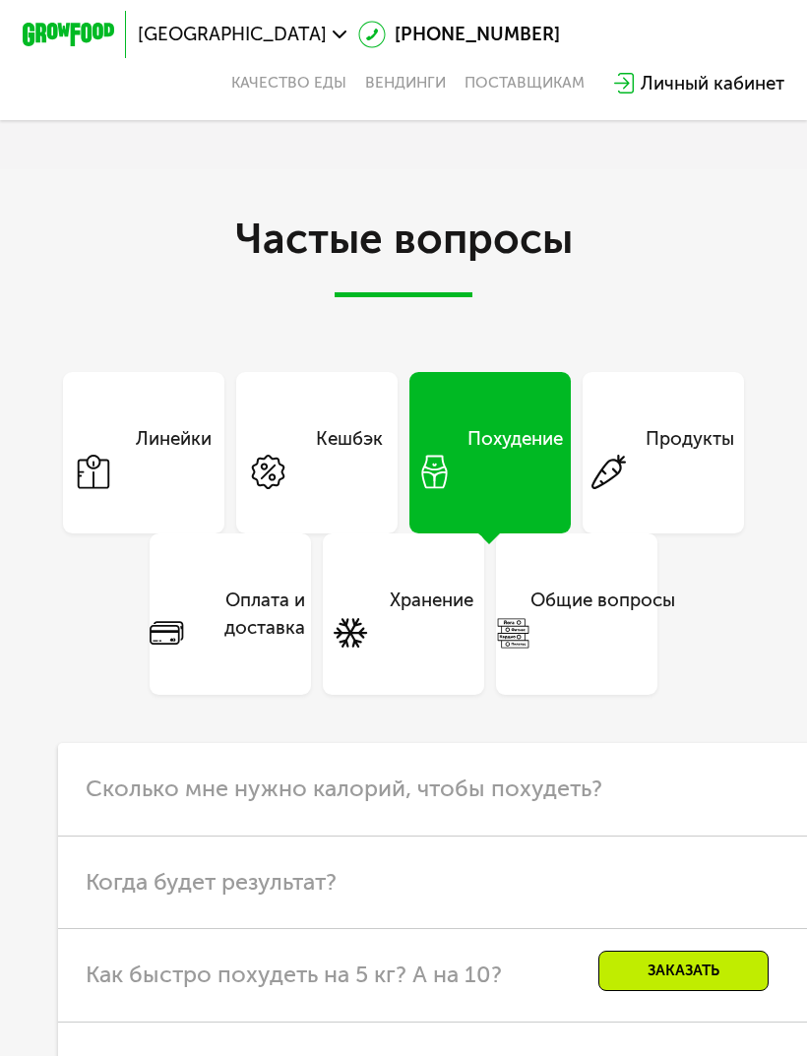
click at [676, 472] on div "Продукты" at bounding box center [662, 452] width 161 height 161
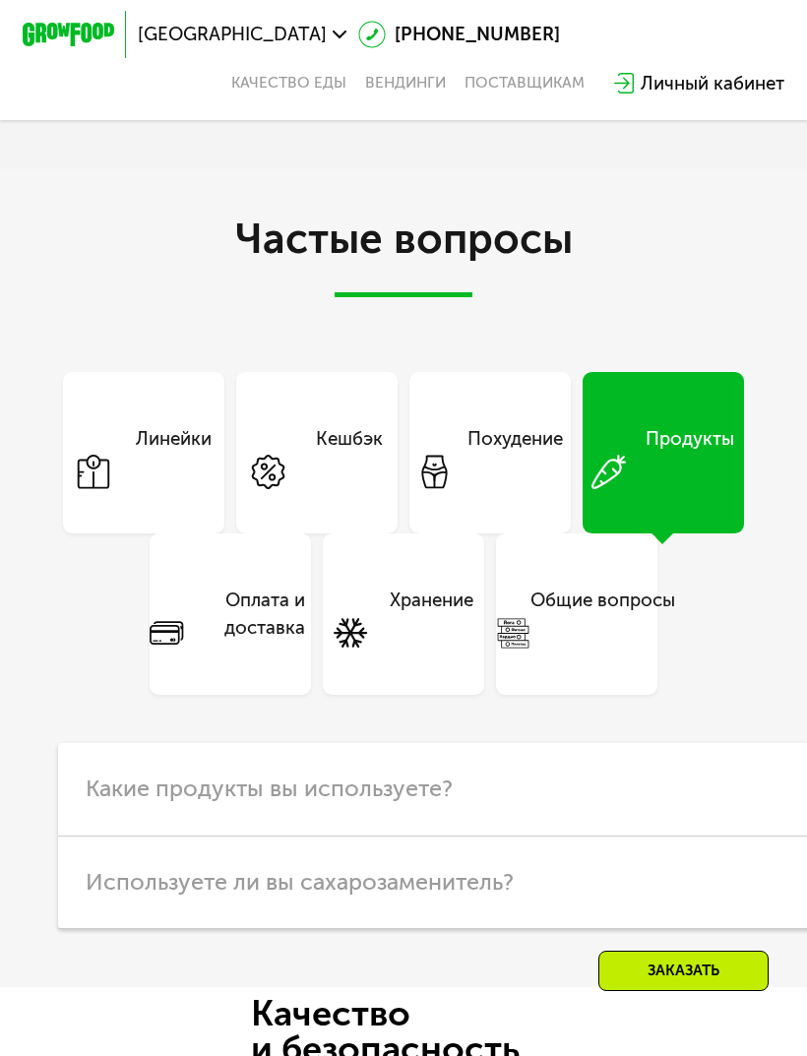
click at [94, 455] on use at bounding box center [94, 472] width 32 height 34
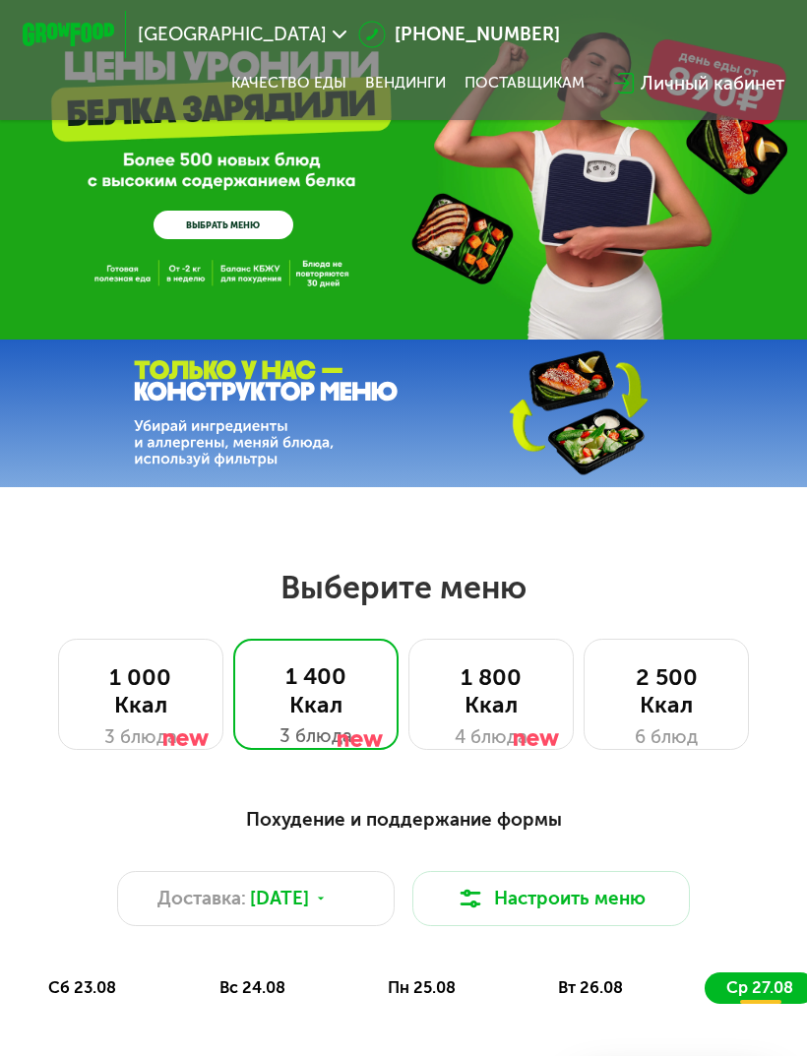
scroll to position [40, 0]
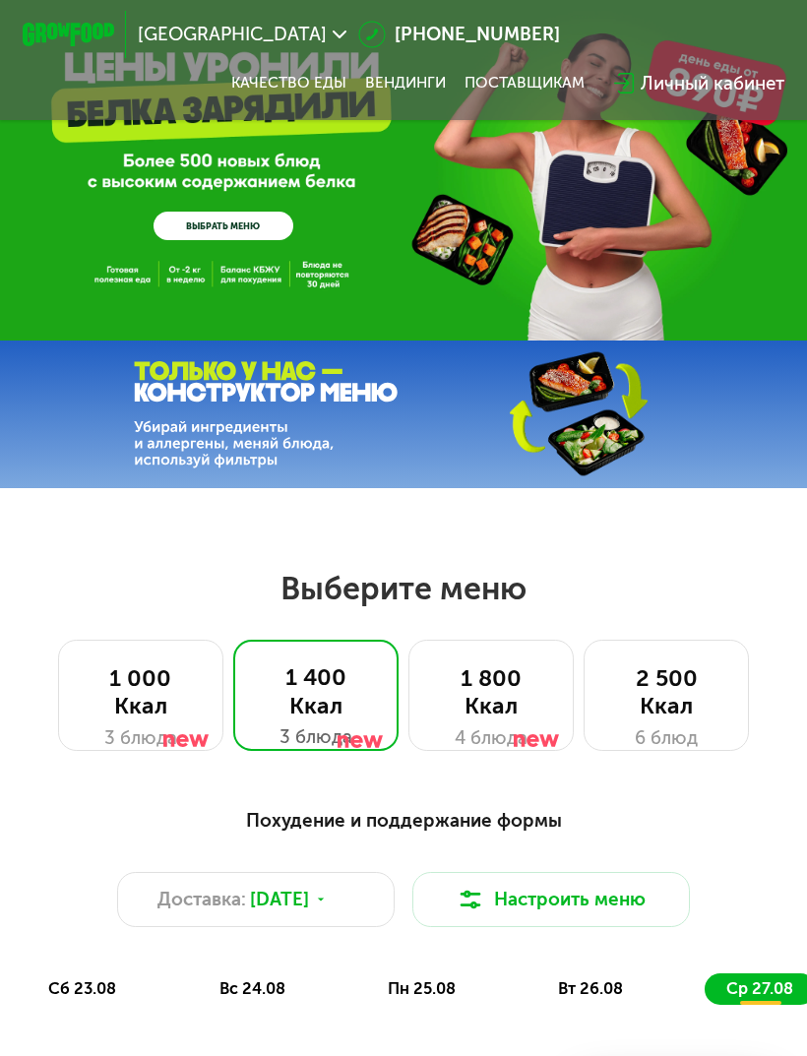
click at [496, 577] on h2 "Выберите меню" at bounding box center [403, 588] width 659 height 39
click at [528, 826] on div "Похудение и поддержание формы" at bounding box center [404, 820] width 752 height 29
click at [520, 697] on div at bounding box center [537, 709] width 46 height 111
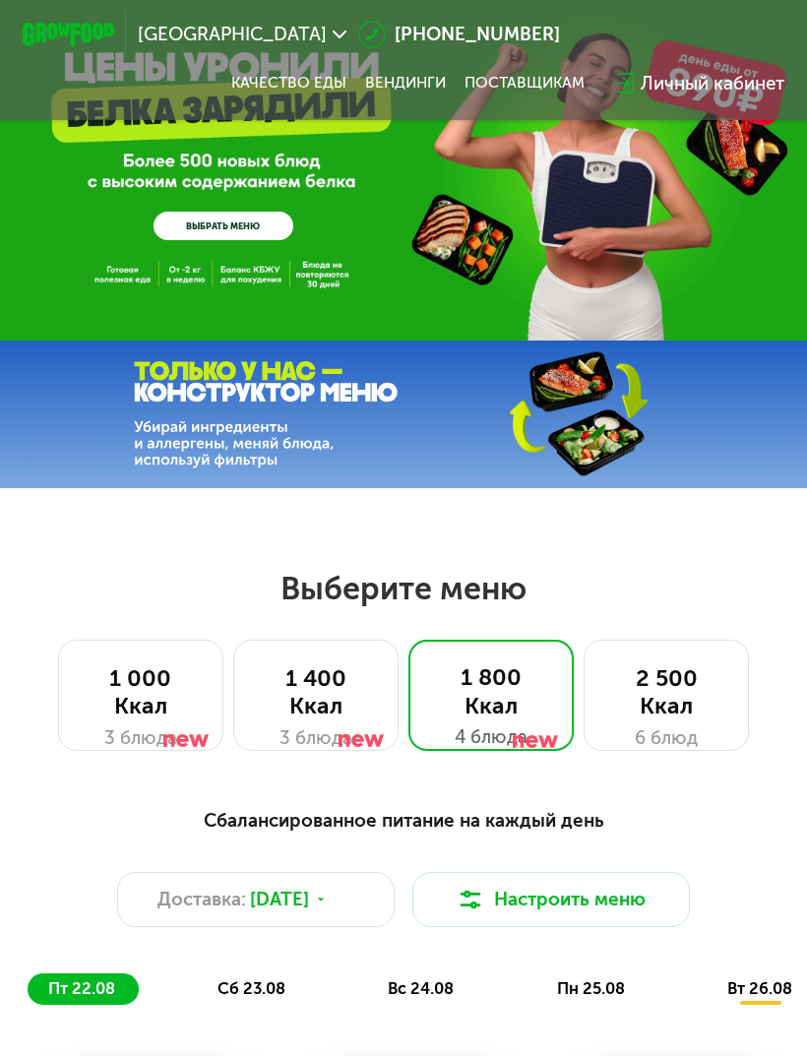
click at [364, 711] on div at bounding box center [361, 709] width 46 height 111
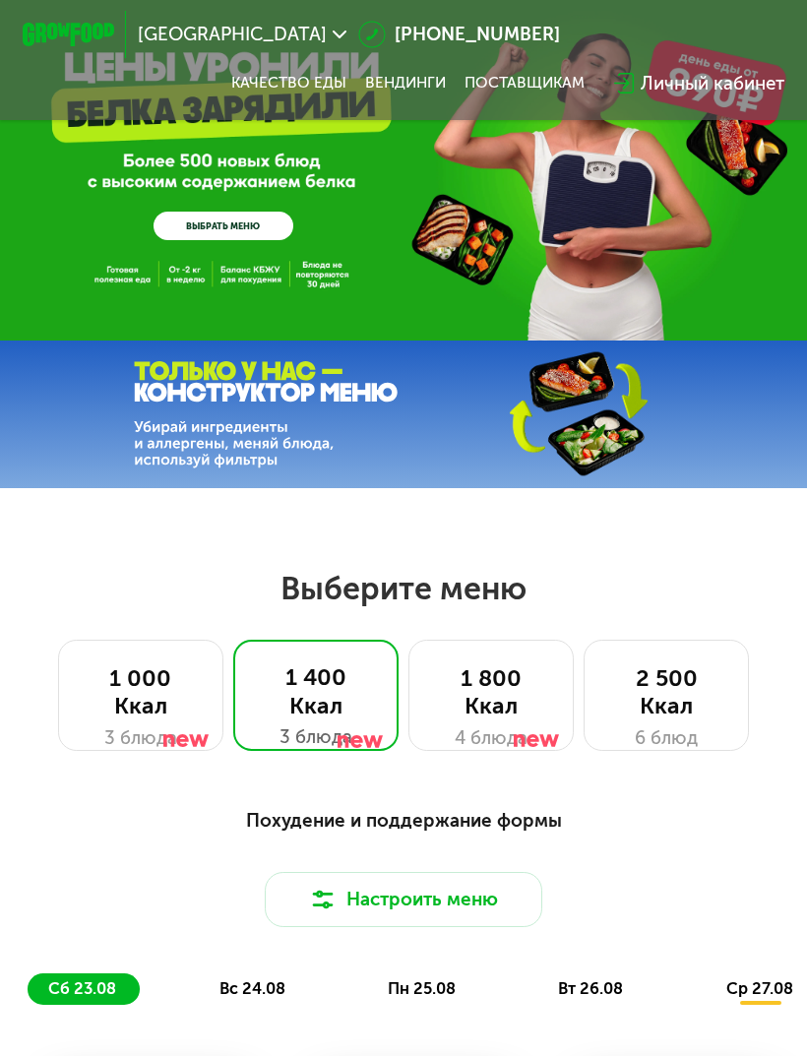
click at [182, 710] on div at bounding box center [186, 709] width 46 height 111
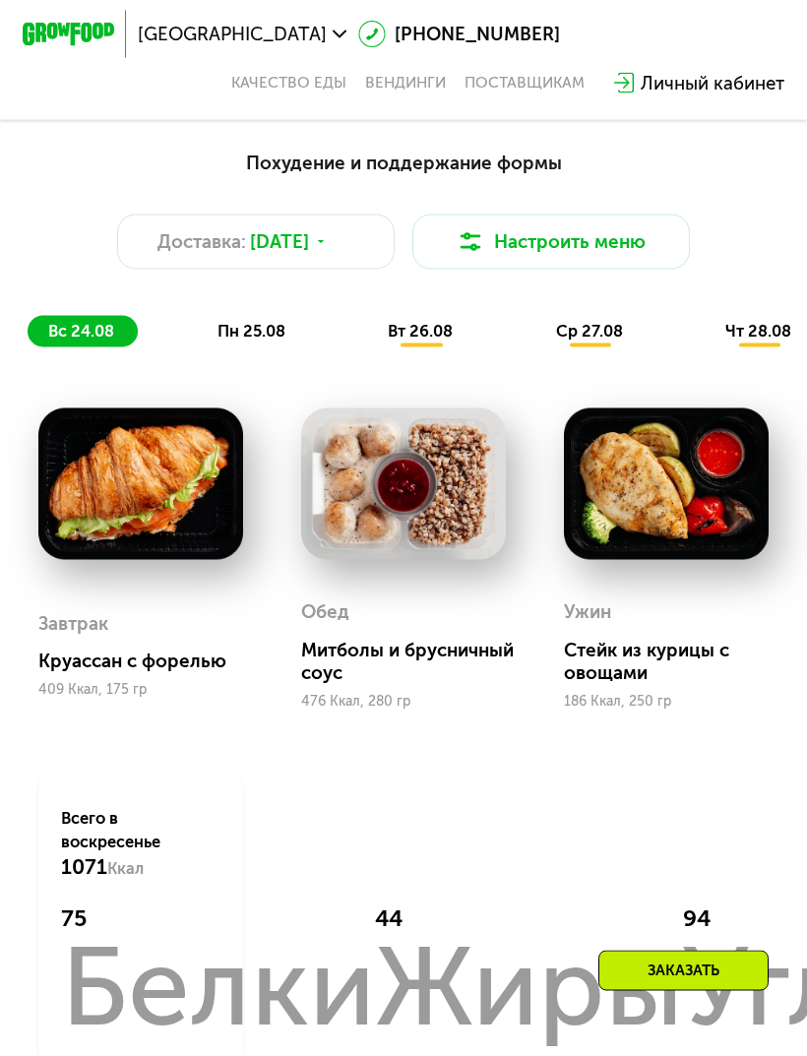
scroll to position [693, 0]
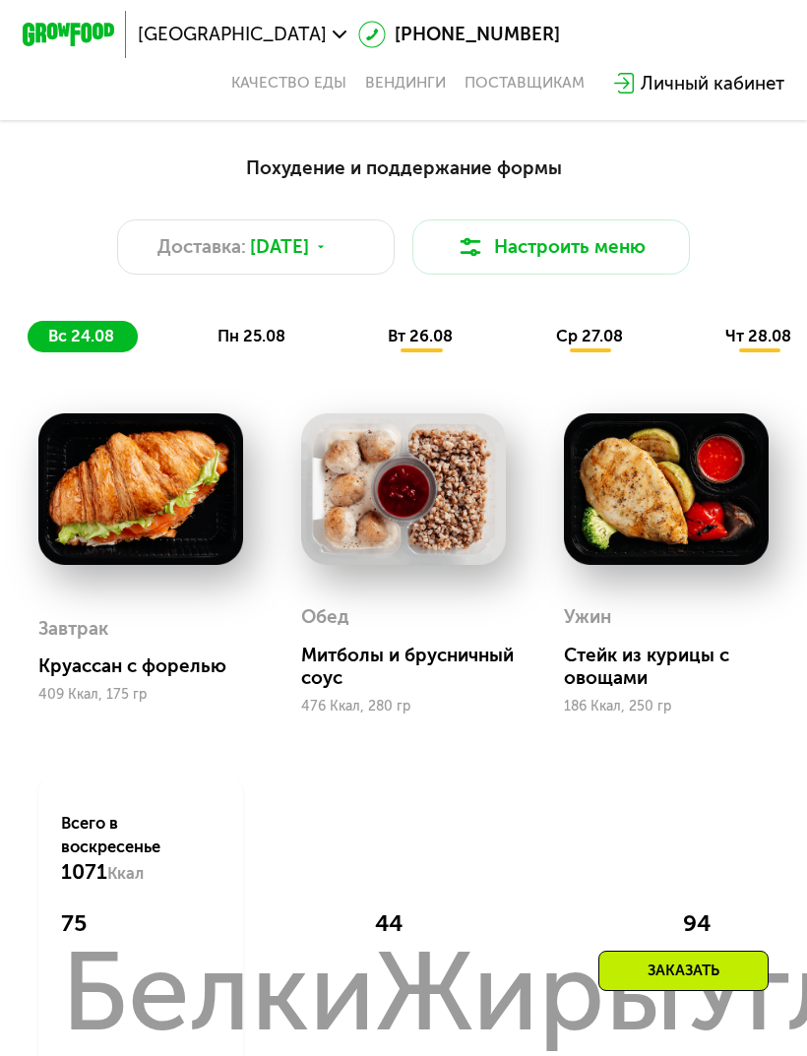
click at [240, 333] on span "пн 25.08" at bounding box center [251, 336] width 68 height 19
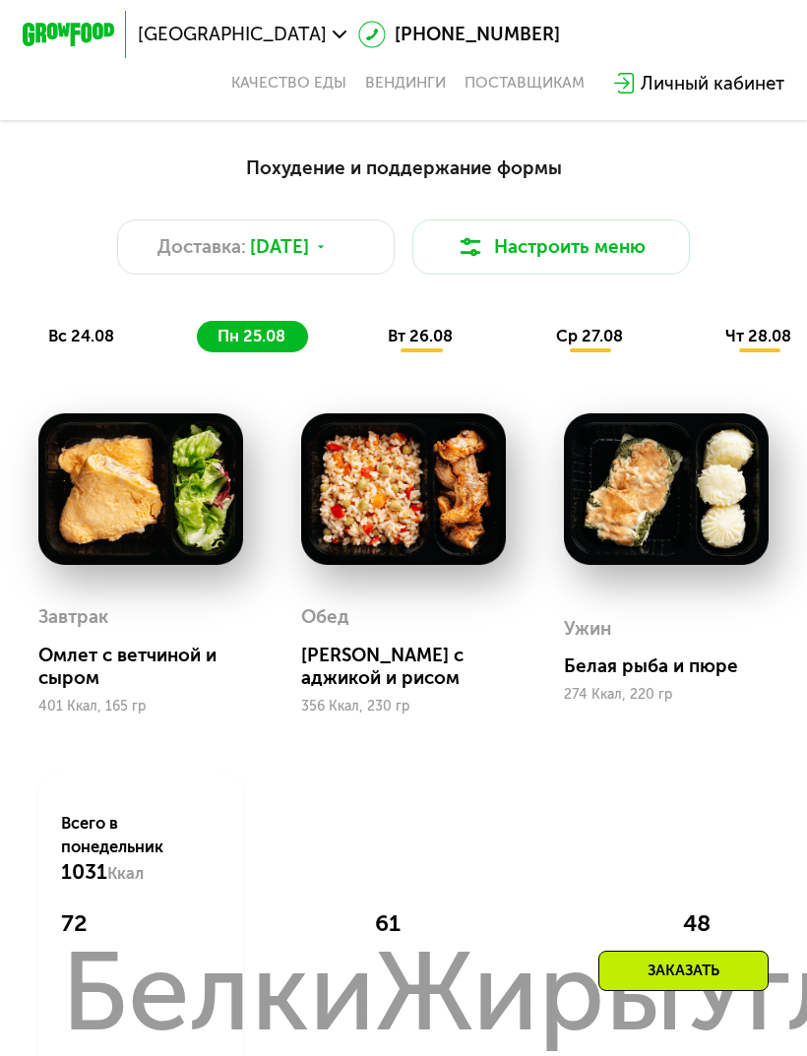
click at [414, 335] on span "вт 26.08" at bounding box center [420, 336] width 65 height 19
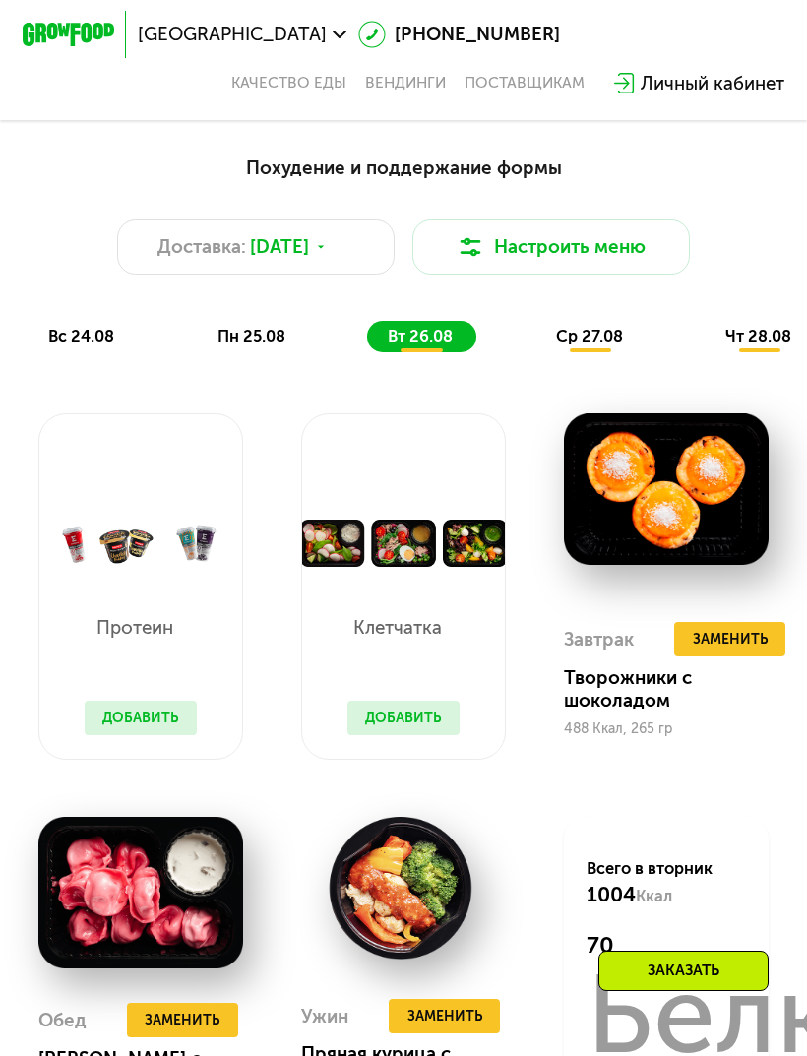
click at [612, 334] on span "ср 27.08" at bounding box center [589, 336] width 67 height 19
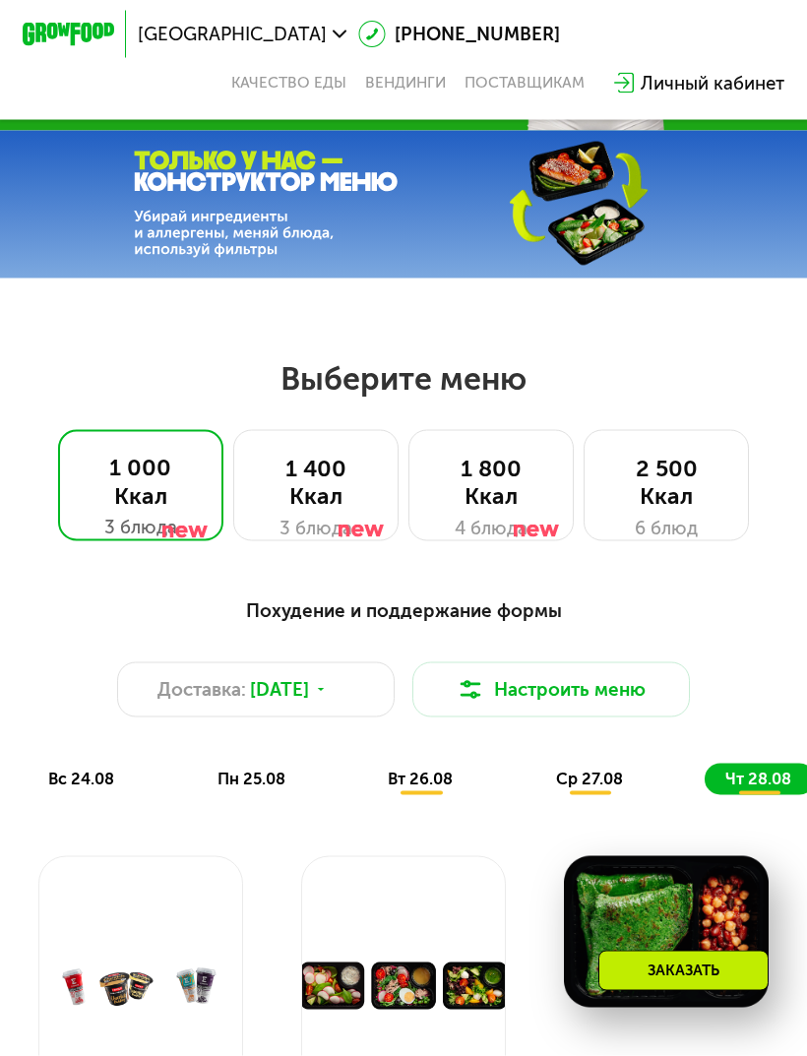
scroll to position [249, 0]
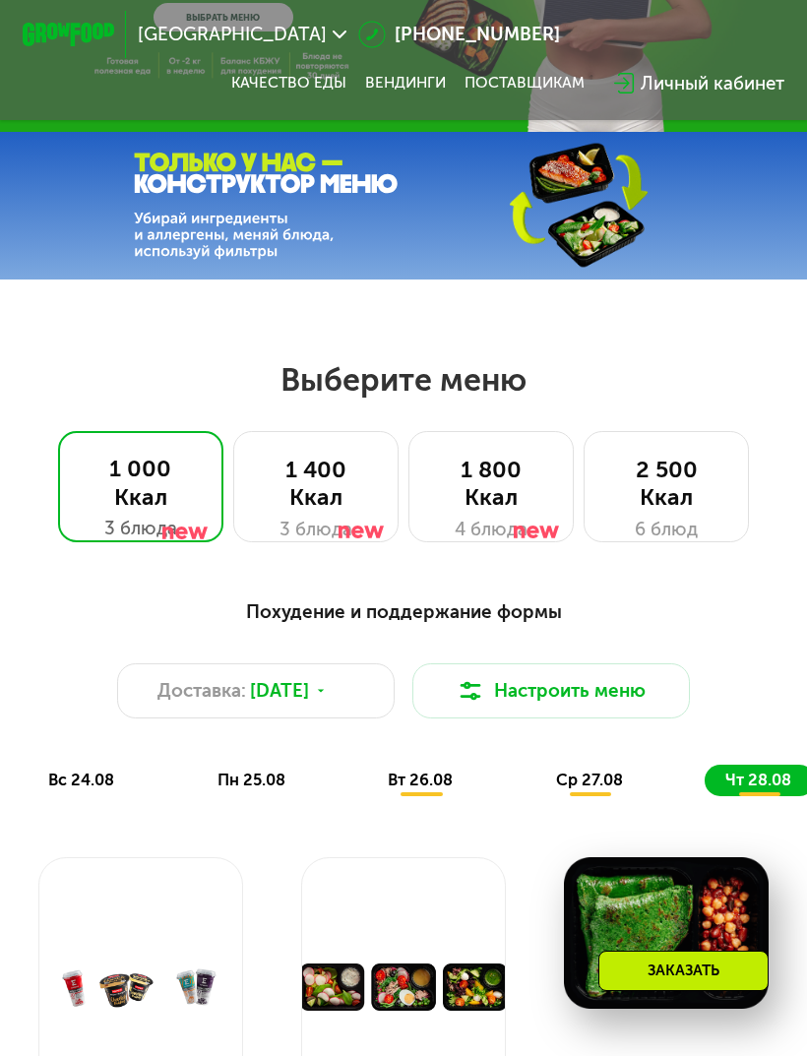
click at [659, 530] on div "6 блюд" at bounding box center [666, 530] width 118 height 28
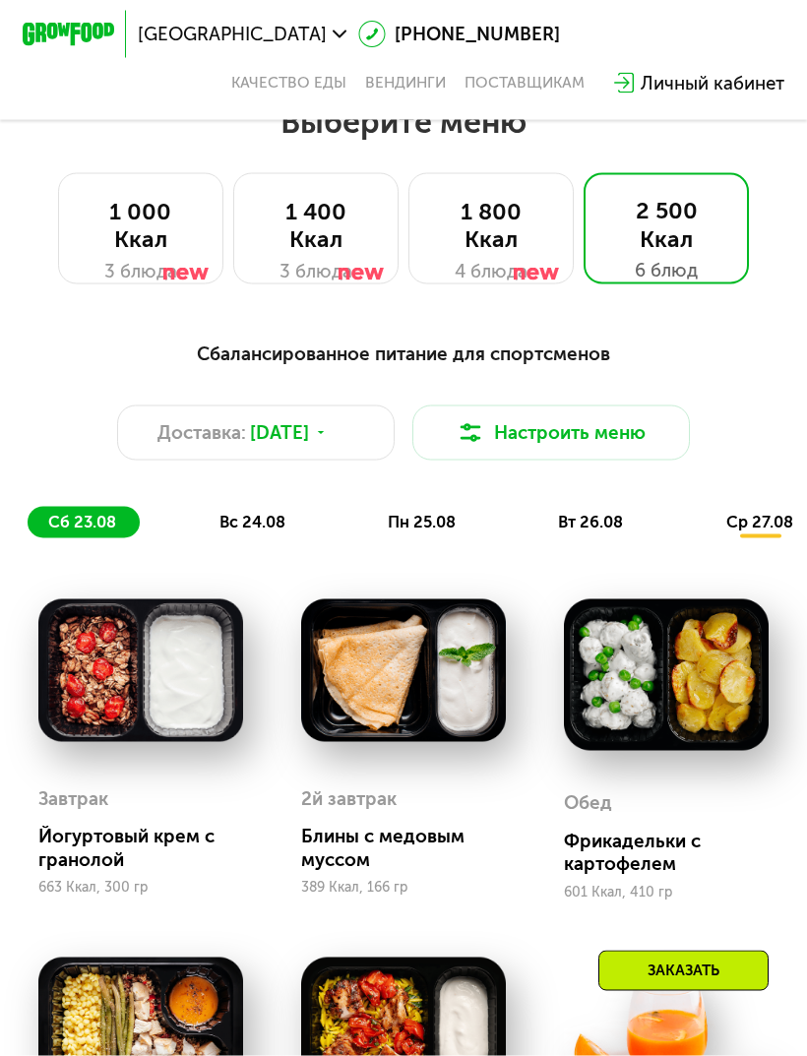
scroll to position [484, 0]
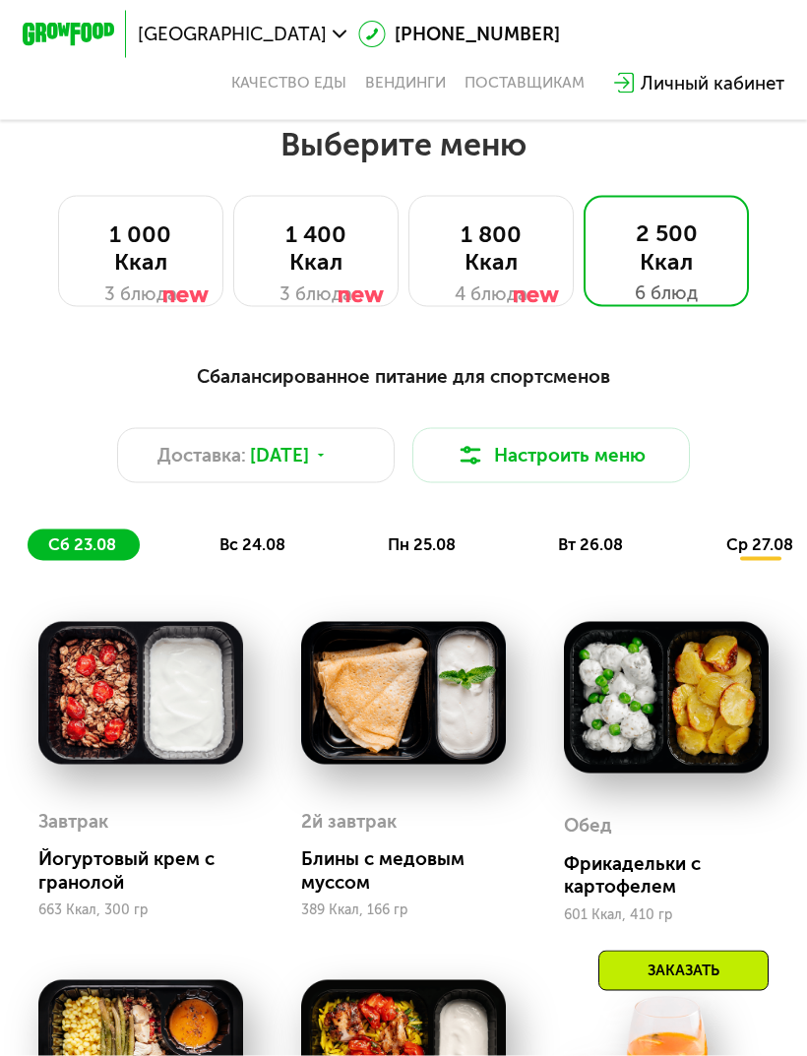
click at [529, 251] on div at bounding box center [537, 266] width 46 height 111
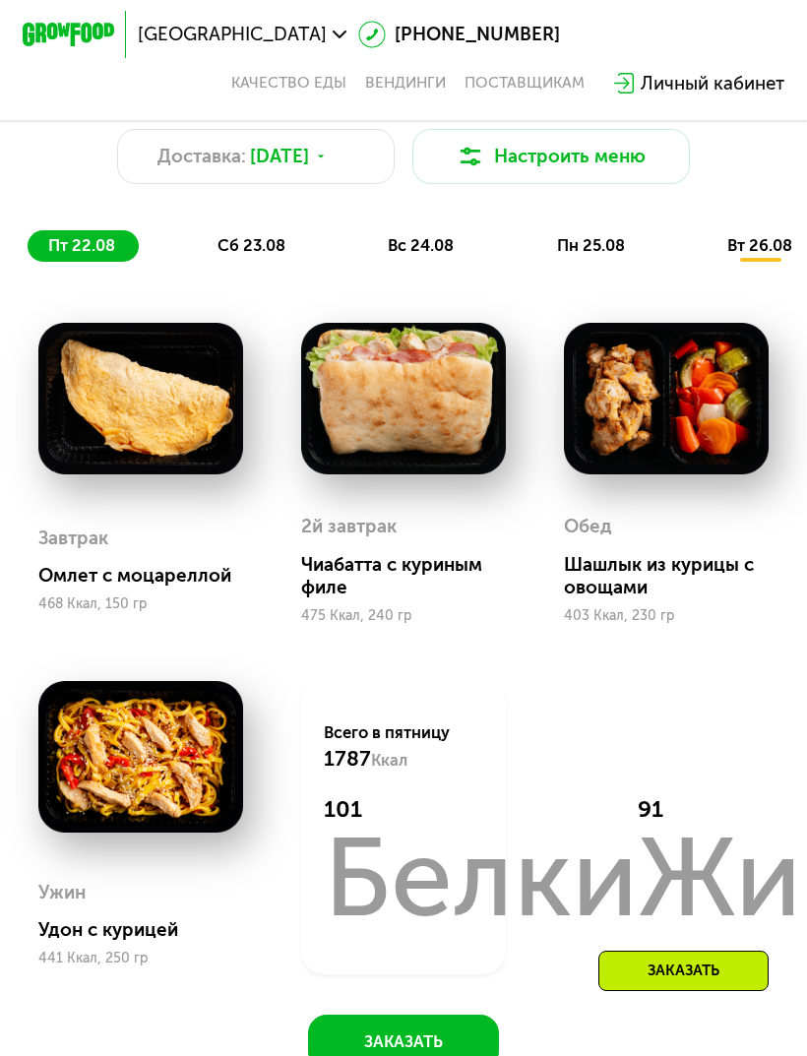
scroll to position [579, 0]
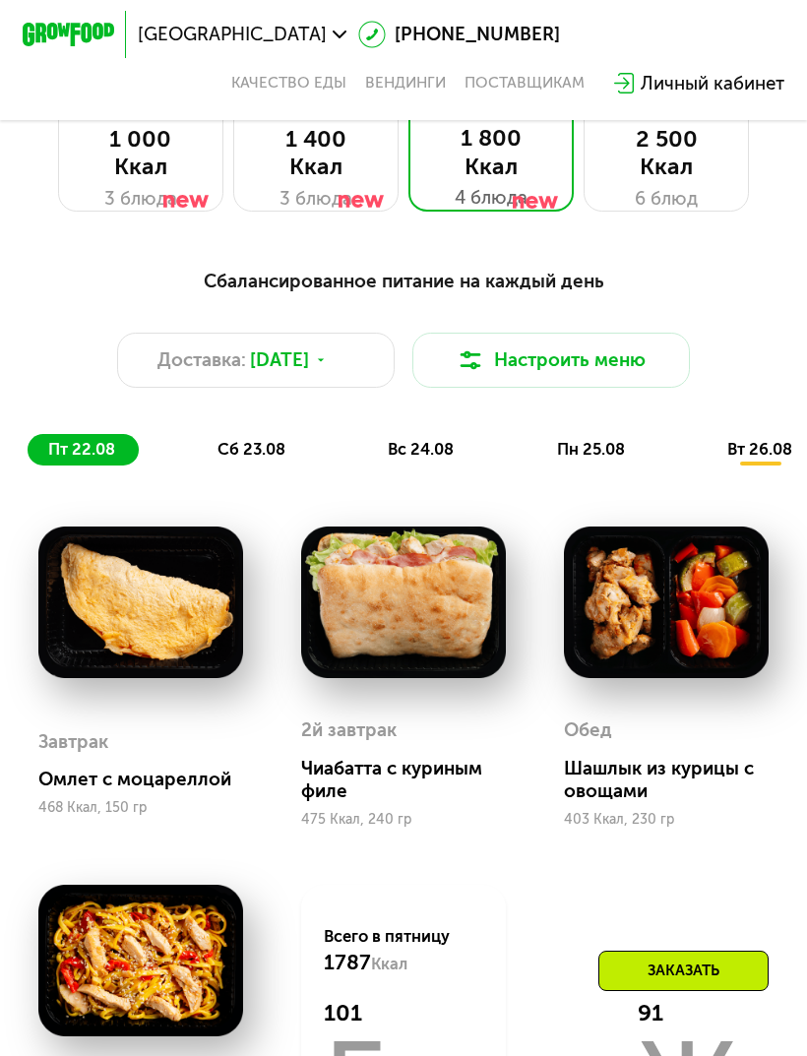
click at [367, 462] on div "сб 23.08" at bounding box center [422, 450] width 110 height 32
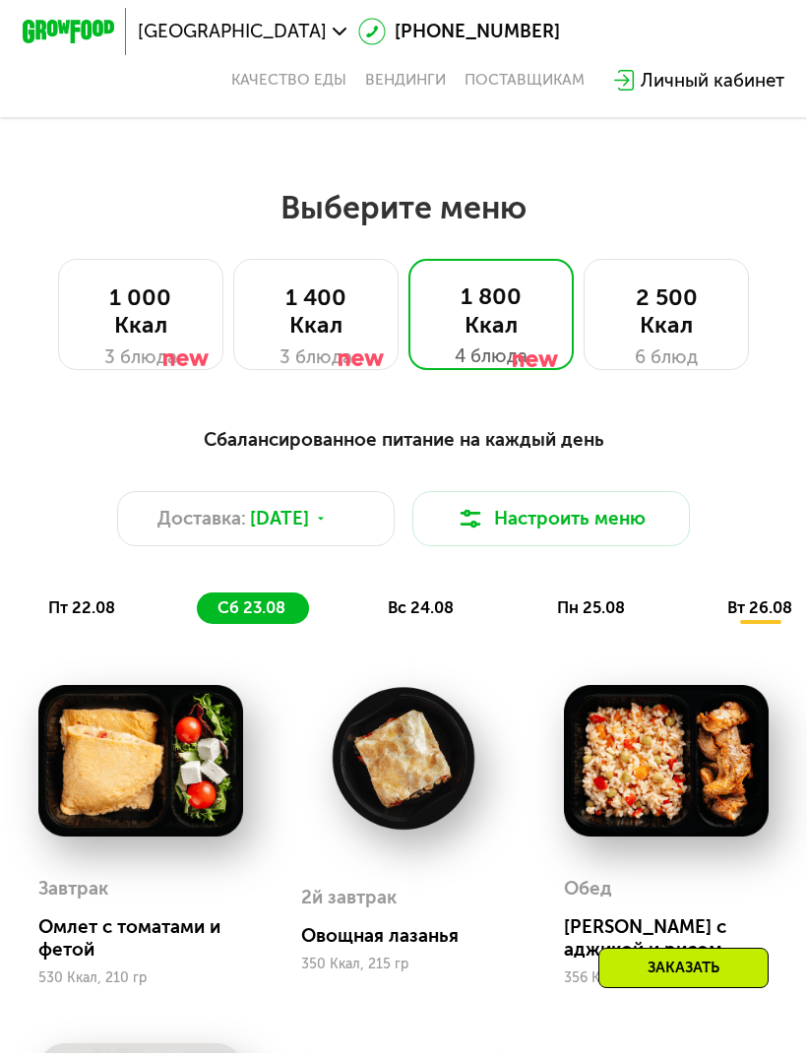
click at [340, 341] on div at bounding box center [361, 331] width 46 height 111
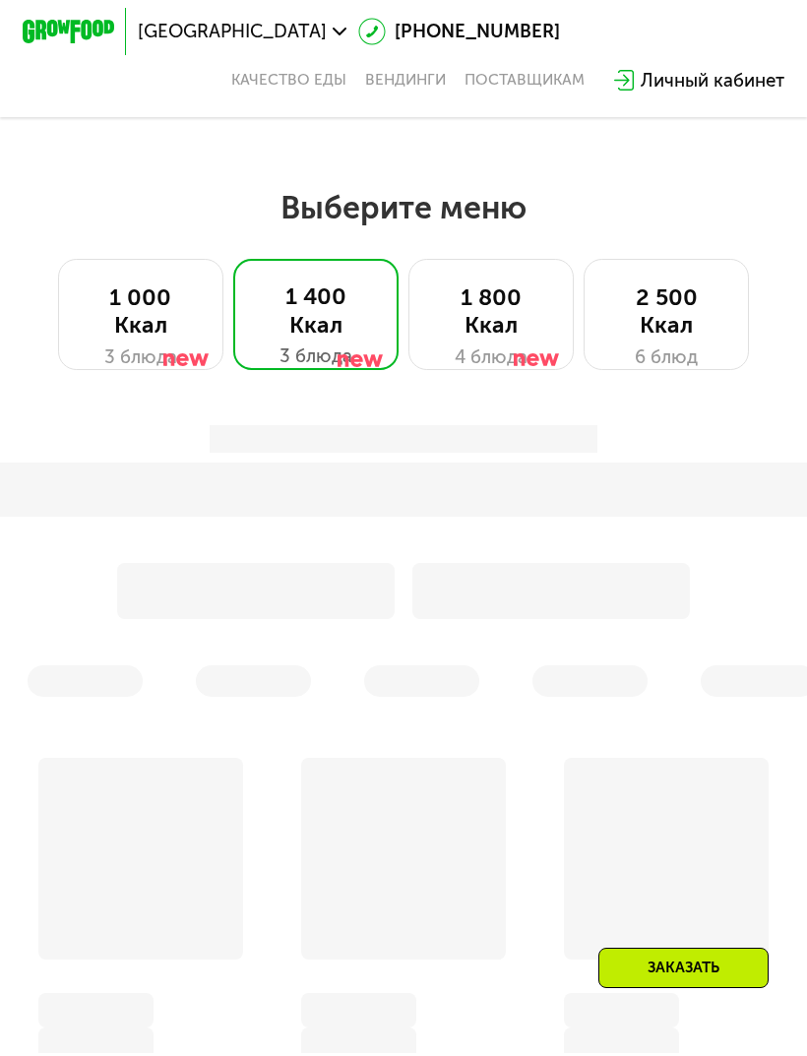
scroll to position [421, 0]
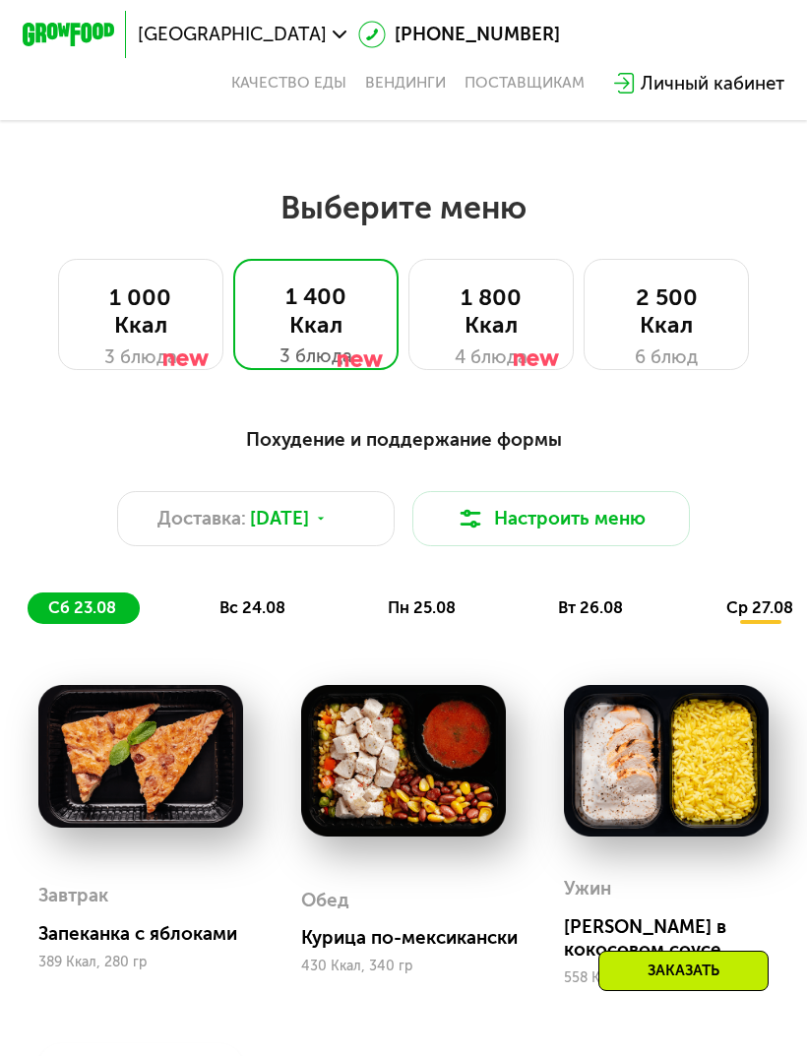
click at [575, 526] on button "Настроить меню" at bounding box center [550, 518] width 276 height 55
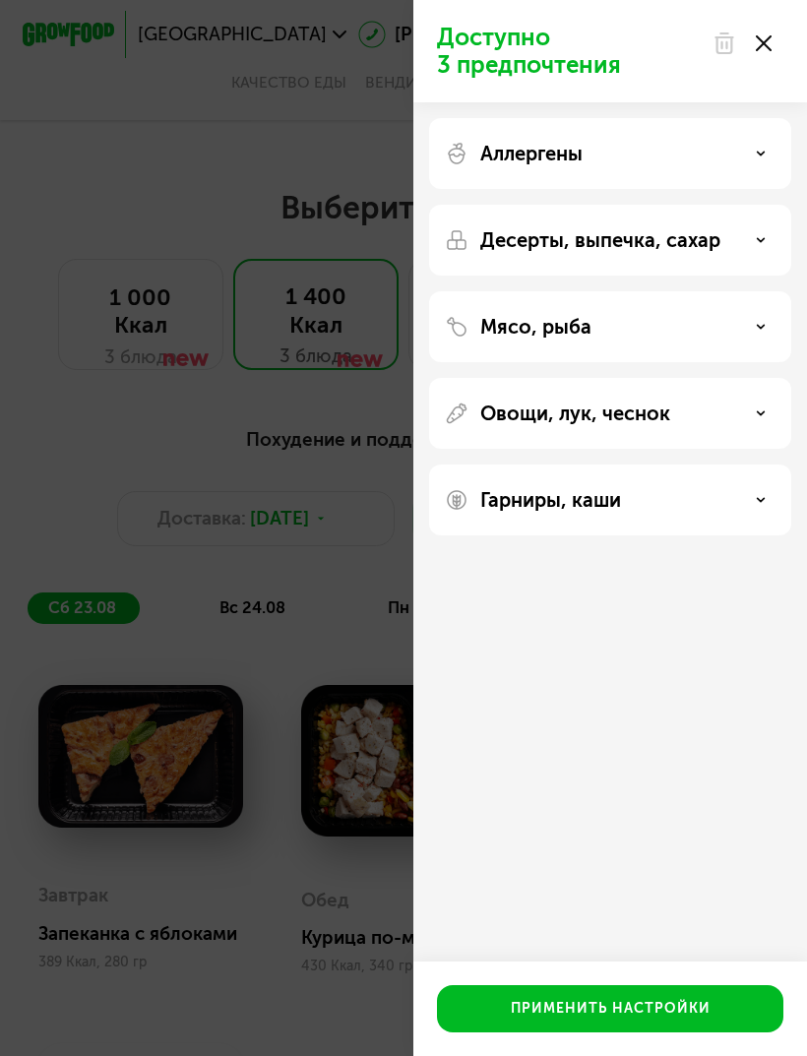
click at [763, 142] on div "Аллергены" at bounding box center [610, 154] width 331 height 24
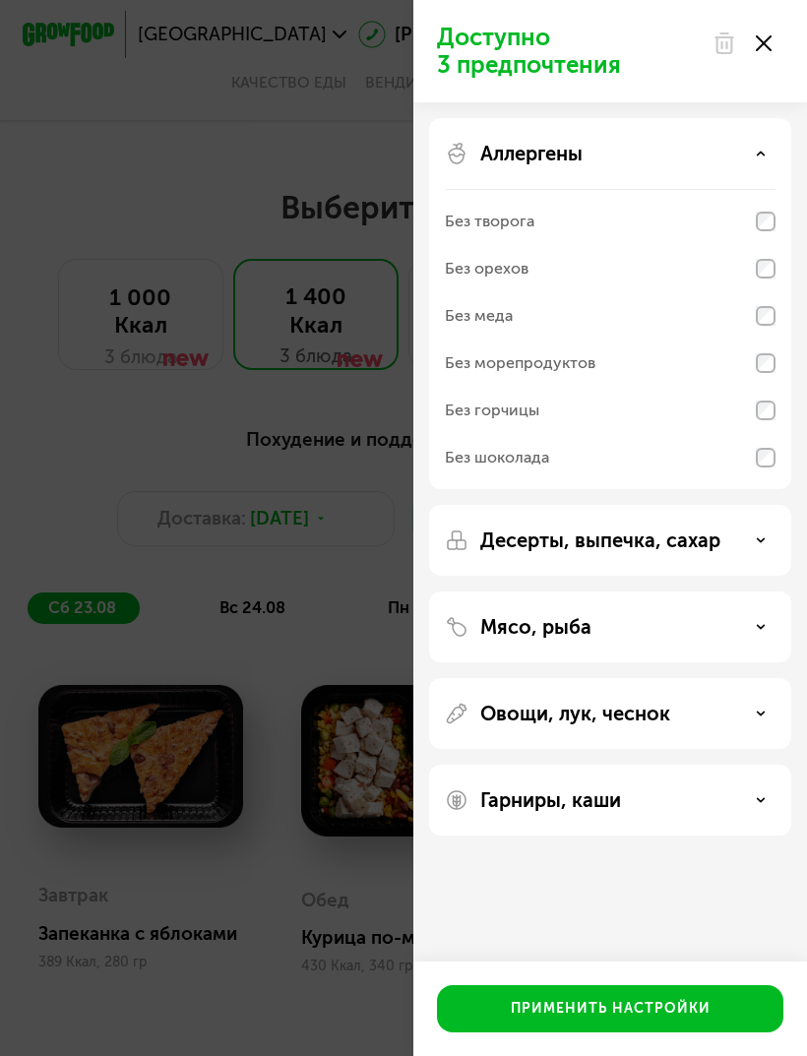
click at [759, 147] on div "Аллергены" at bounding box center [610, 154] width 331 height 24
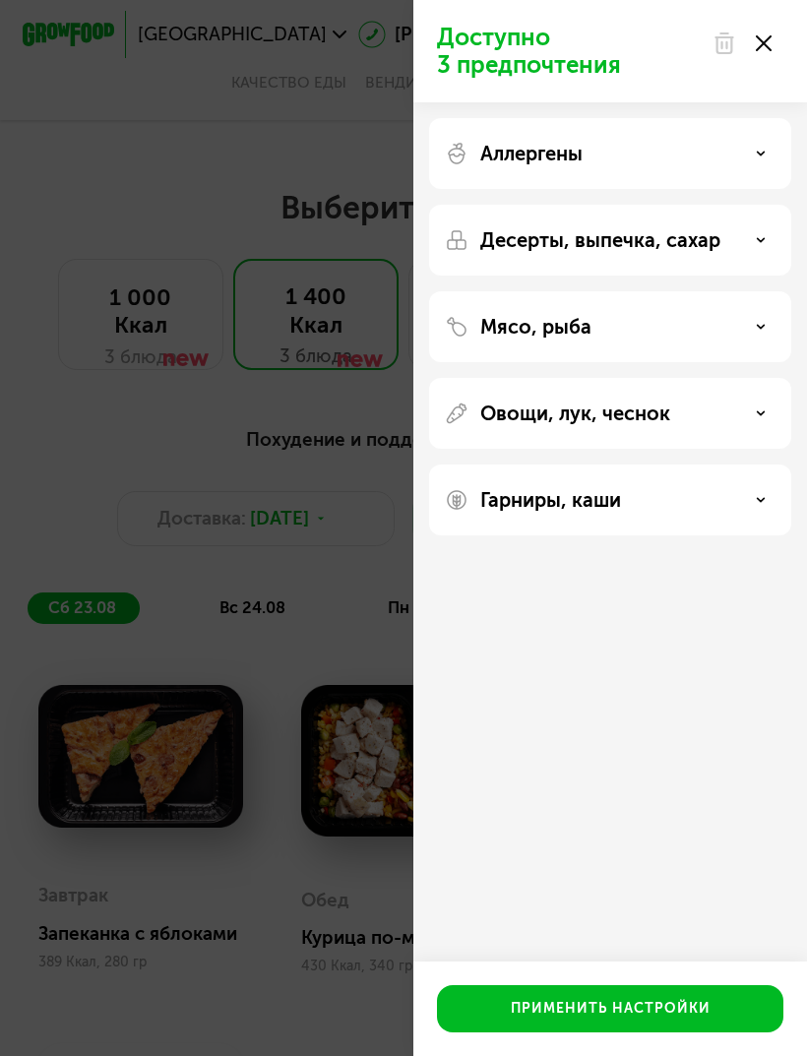
click at [737, 335] on div "Мясо, рыба" at bounding box center [610, 327] width 331 height 24
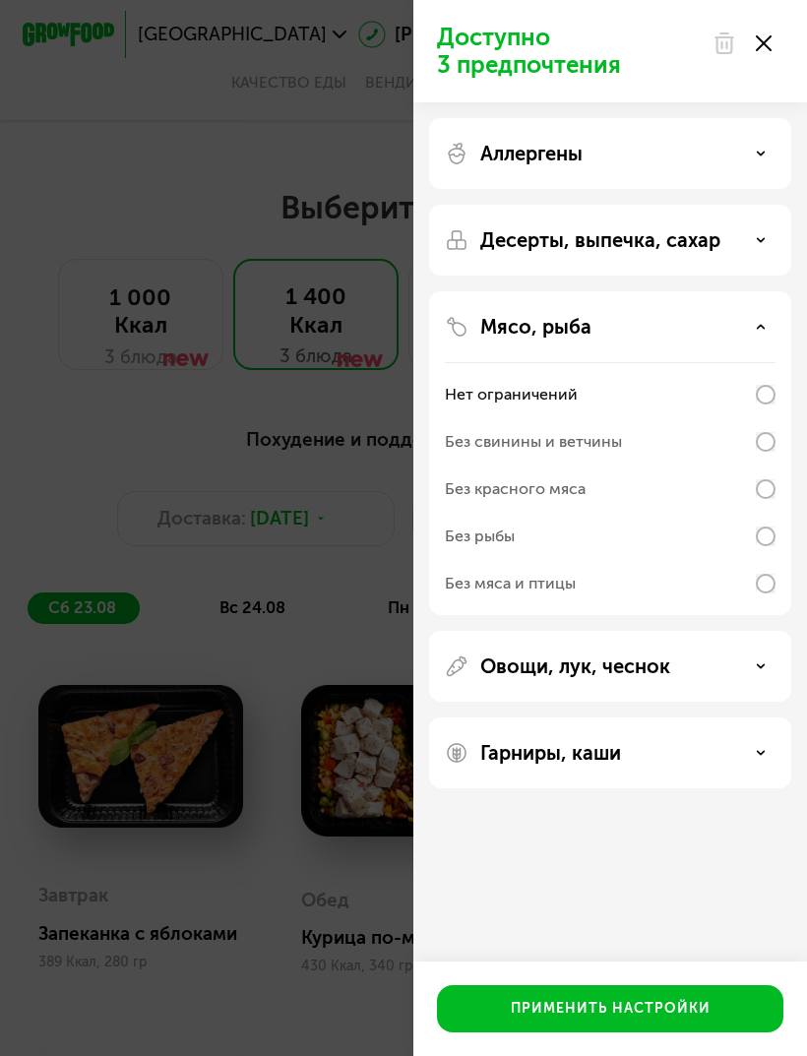
click at [768, 316] on div "Мясо, рыба" at bounding box center [610, 327] width 331 height 24
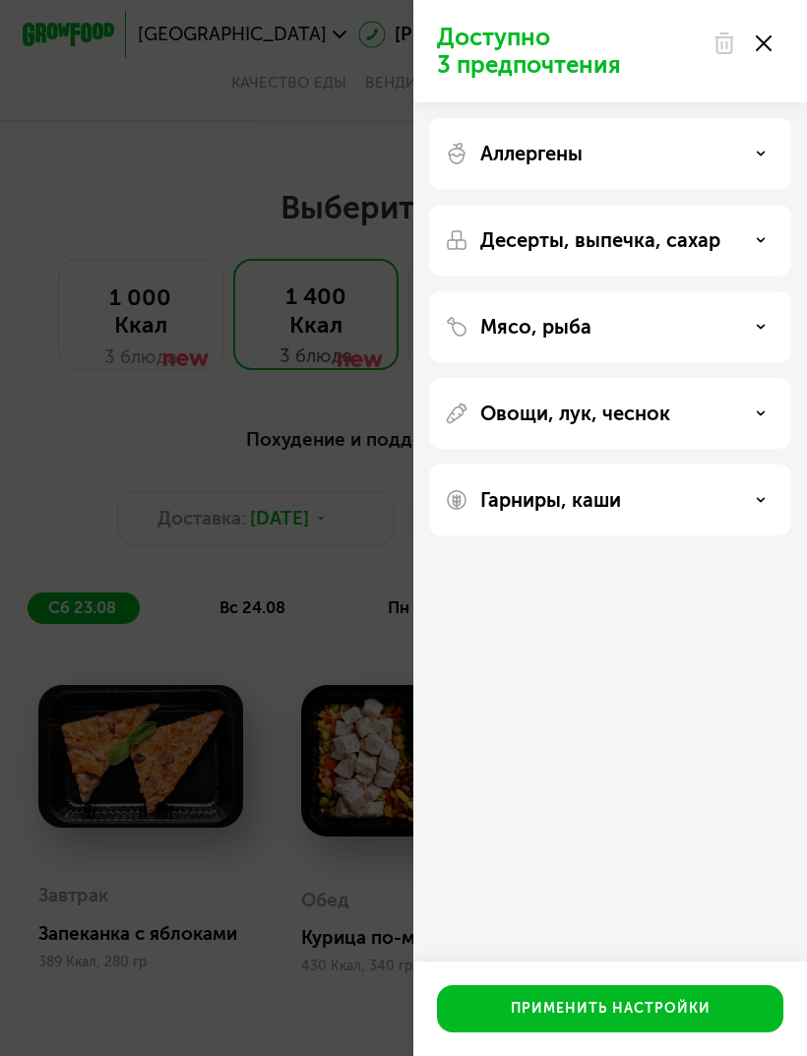
click at [749, 413] on div "Овощи, лук, чеснок" at bounding box center [610, 413] width 331 height 24
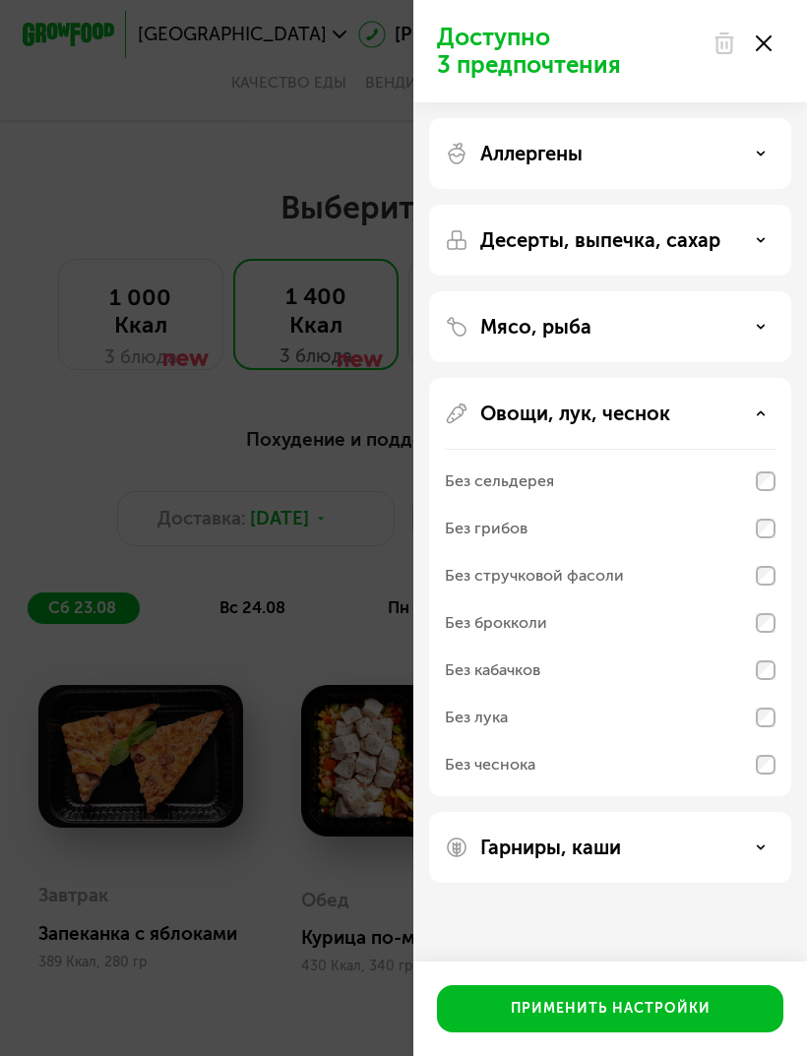
click at [749, 332] on div "Мясо, рыба" at bounding box center [610, 327] width 331 height 24
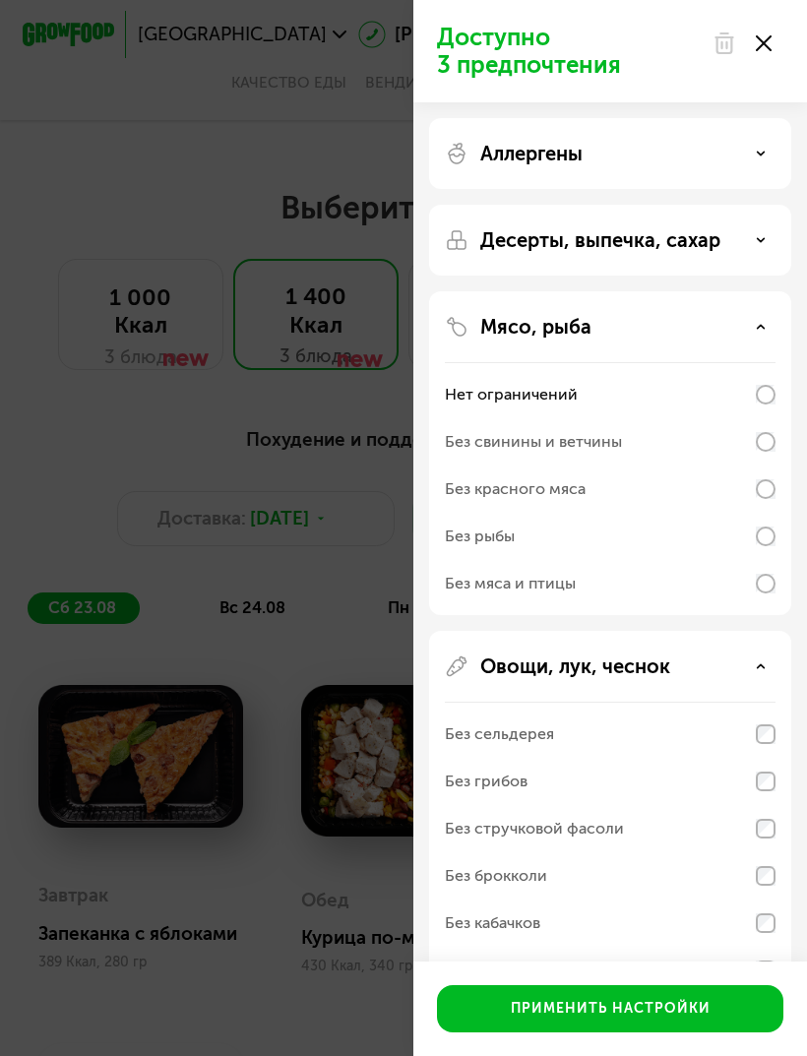
click at [768, 631] on div "Мясо, рыба Нет ограничений Без свинины и ветчины Без красного мяса Без рыбы Без…" at bounding box center [610, 840] width 362 height 418
click at [759, 321] on div "Мясо, рыба" at bounding box center [610, 327] width 331 height 24
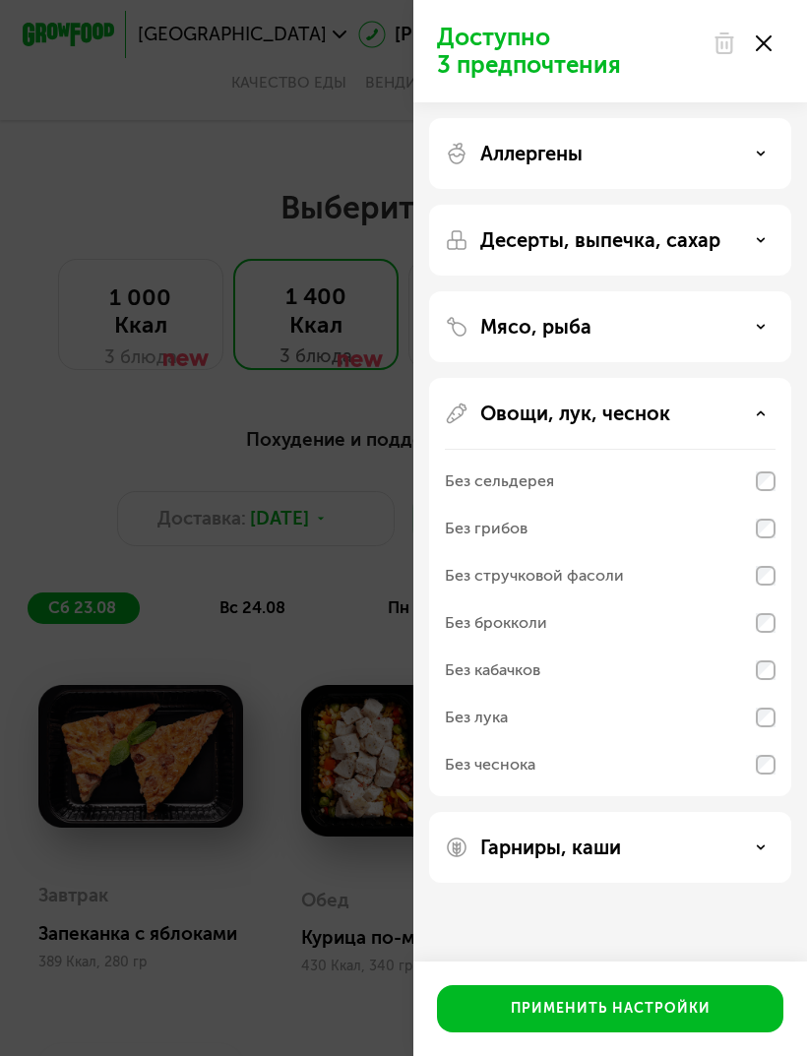
click at [751, 418] on div "Овощи, лук, чеснок" at bounding box center [610, 413] width 331 height 24
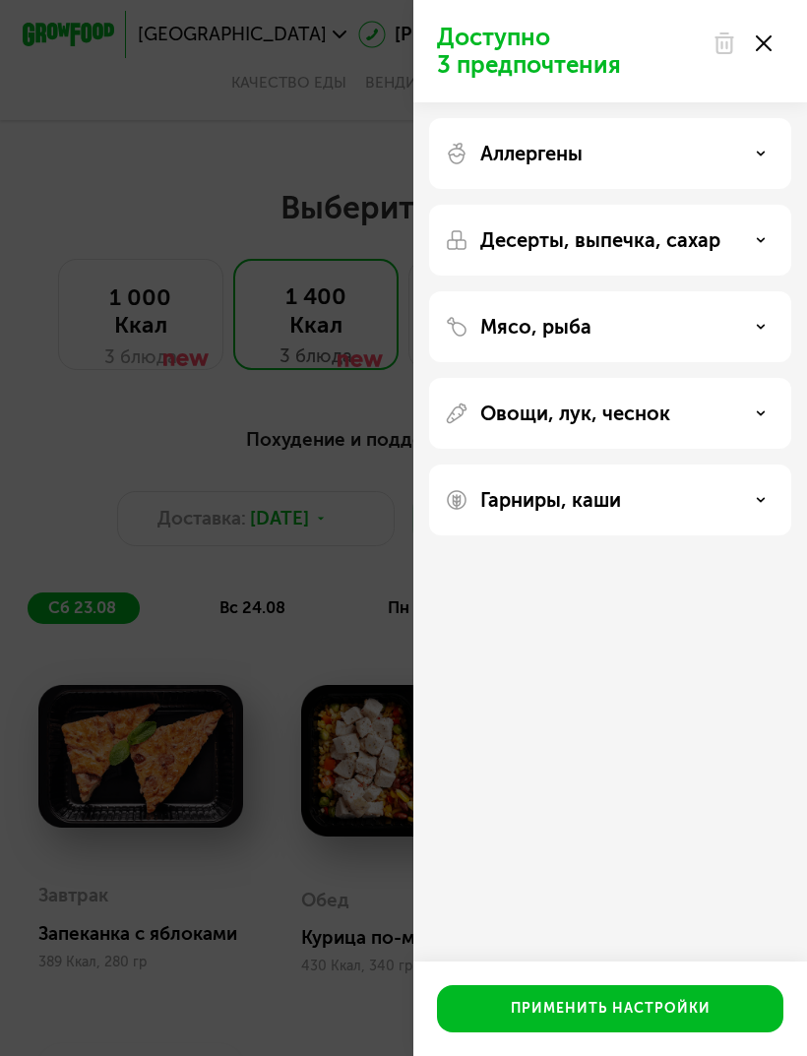
click at [773, 229] on div "Десерты, выпечка, сахар" at bounding box center [610, 240] width 331 height 24
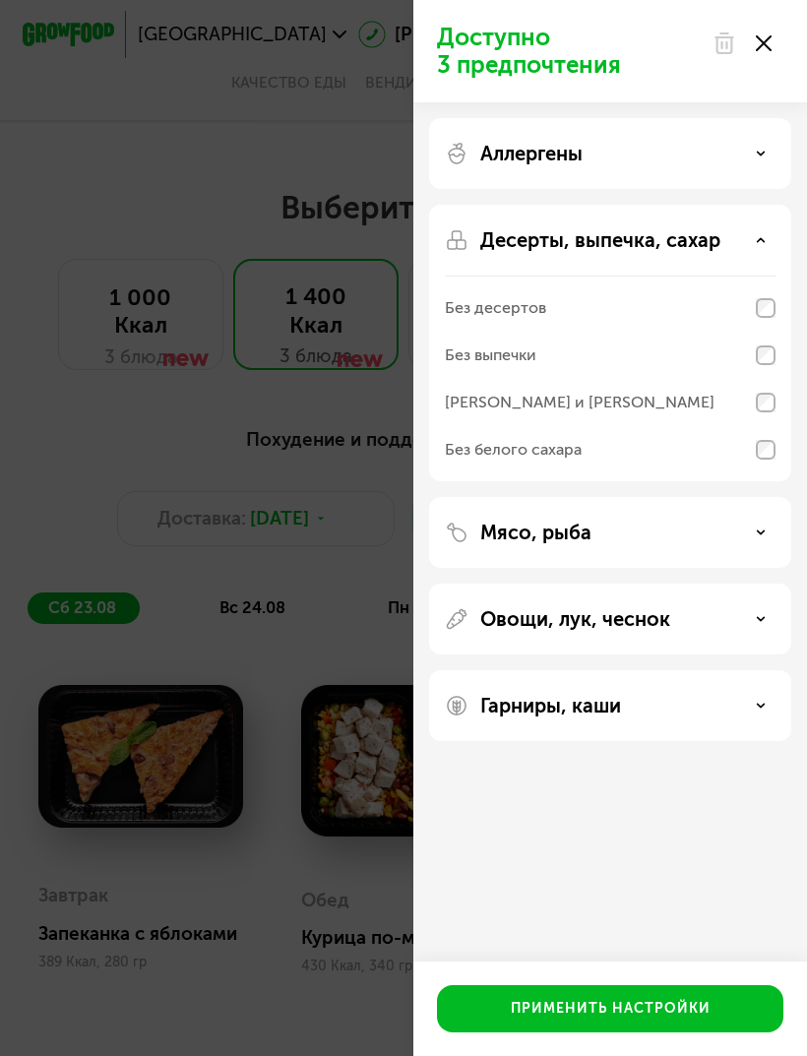
click at [761, 239] on use at bounding box center [761, 239] width 7 height 3
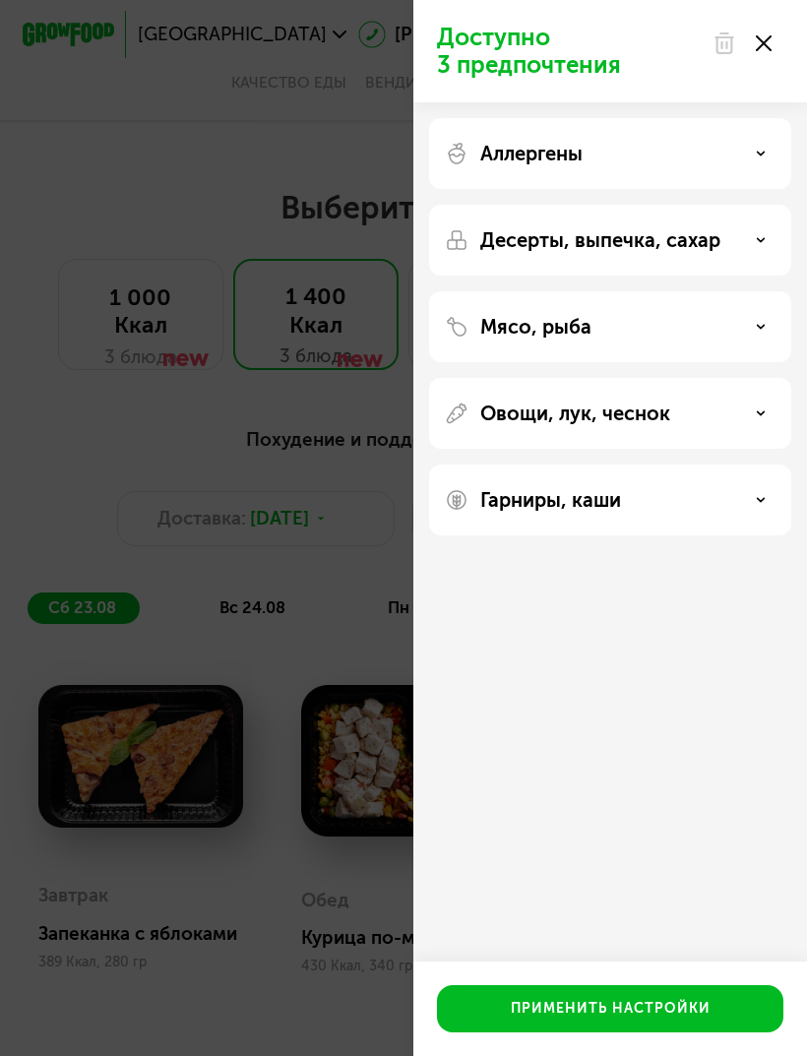
click at [752, 495] on div "Гарниры, каши" at bounding box center [610, 500] width 331 height 24
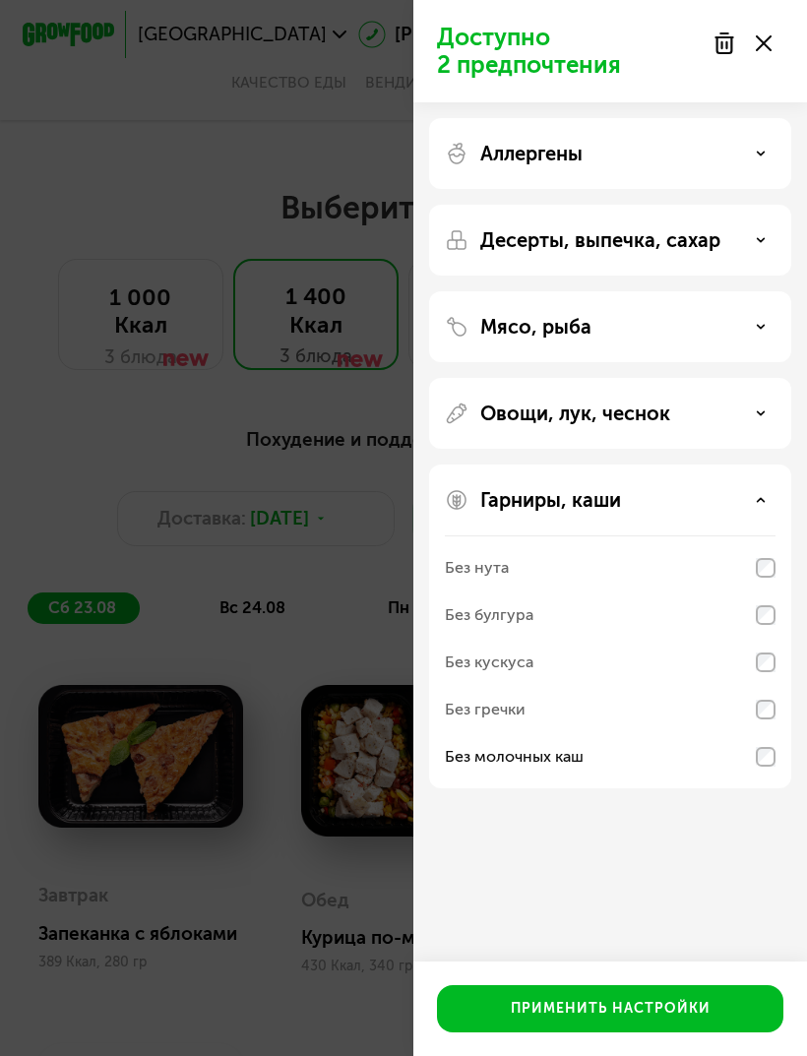
click at [626, 1032] on button "Применить настройки" at bounding box center [610, 1008] width 346 height 47
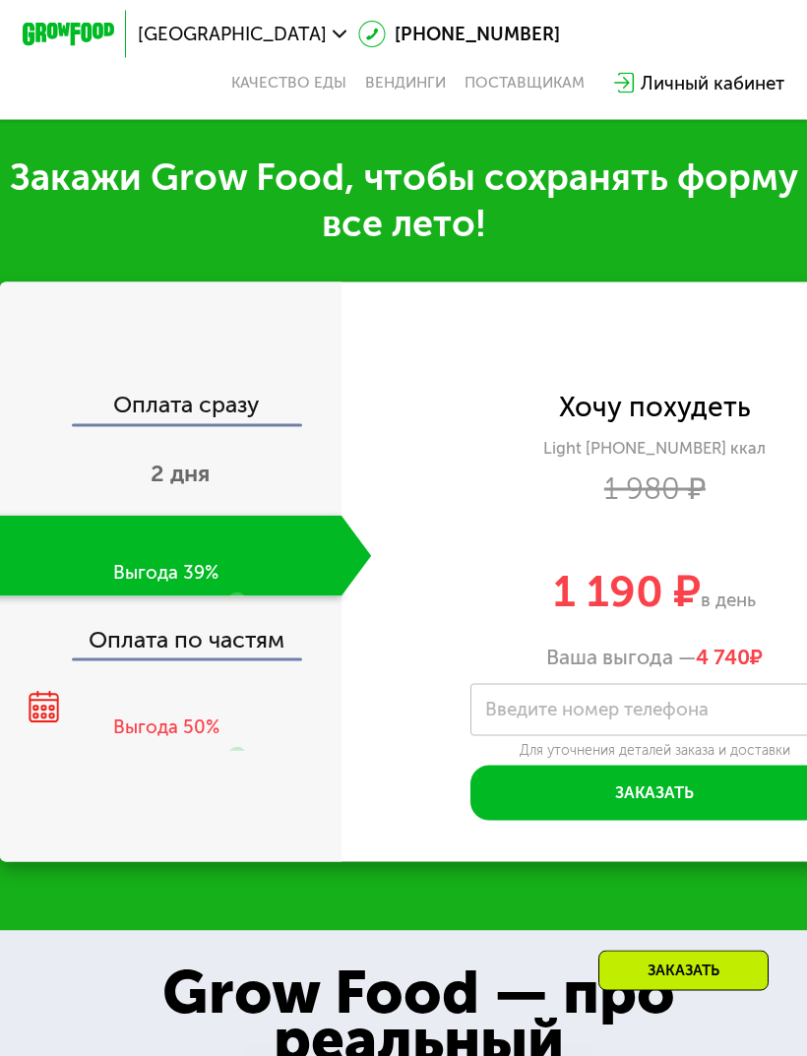
scroll to position [1098, 0]
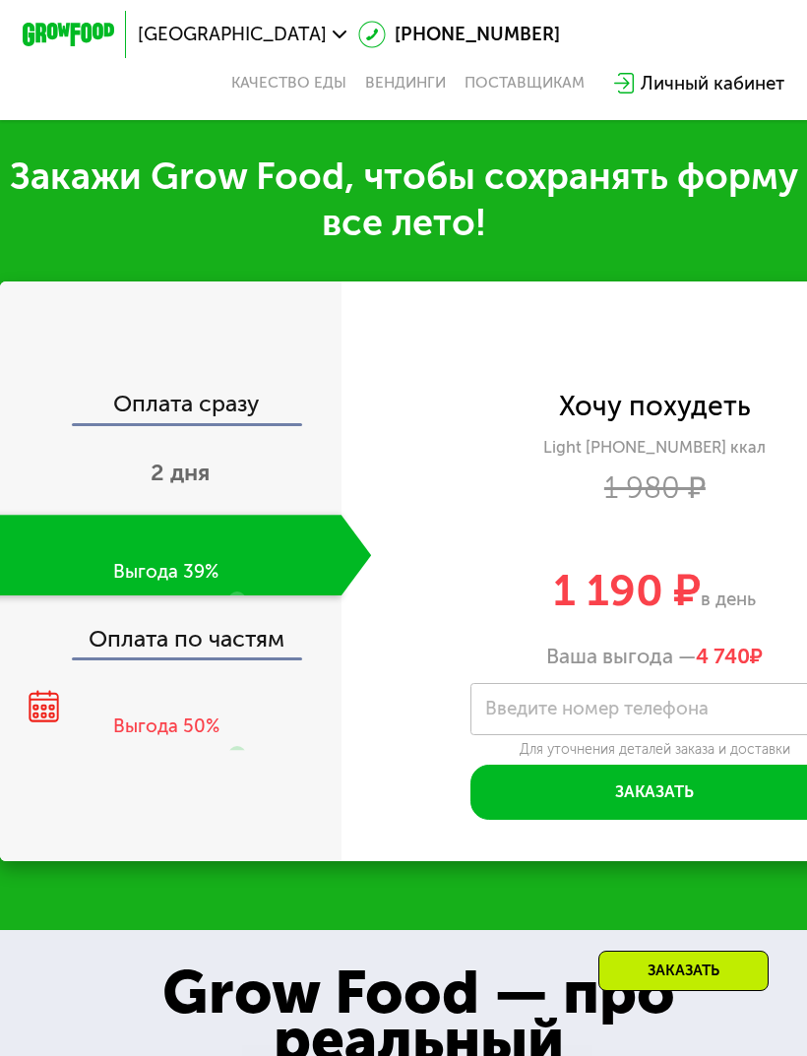
click at [130, 394] on div "Оплата сразу" at bounding box center [171, 408] width 338 height 30
click at [149, 393] on div "Оплата сразу" at bounding box center [171, 408] width 338 height 30
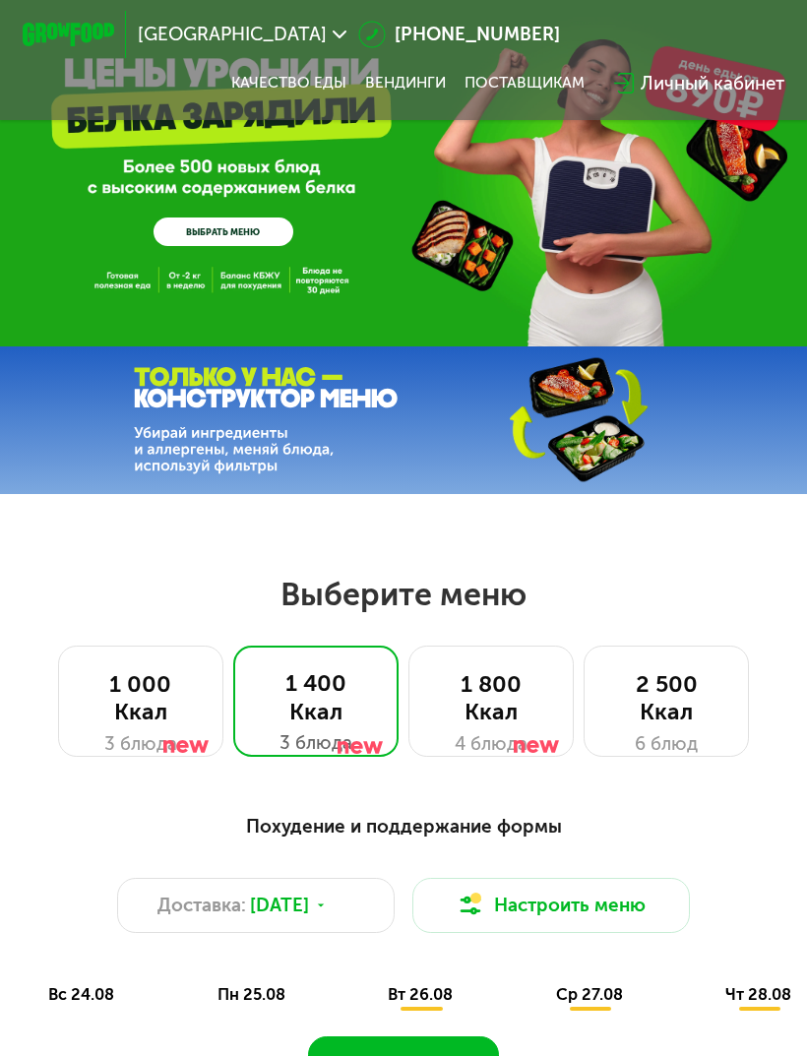
scroll to position [0, 0]
